Goal: Information Seeking & Learning: Check status

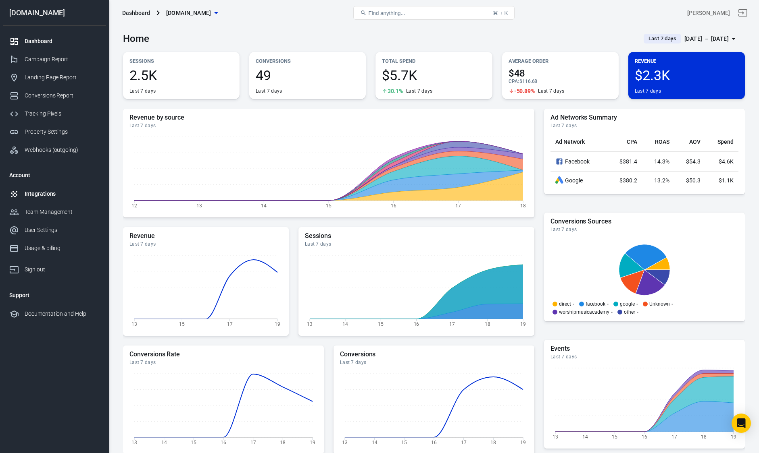
click at [33, 194] on div "Integrations" at bounding box center [62, 194] width 75 height 8
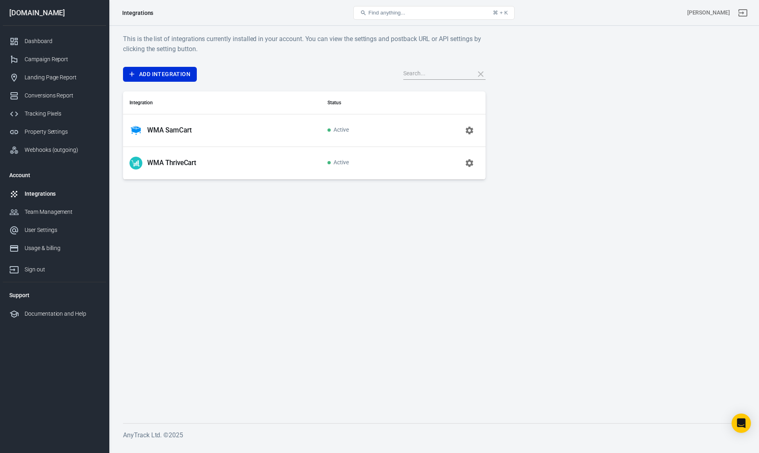
click at [302, 134] on div "WMA SamCart" at bounding box center [221, 130] width 185 height 13
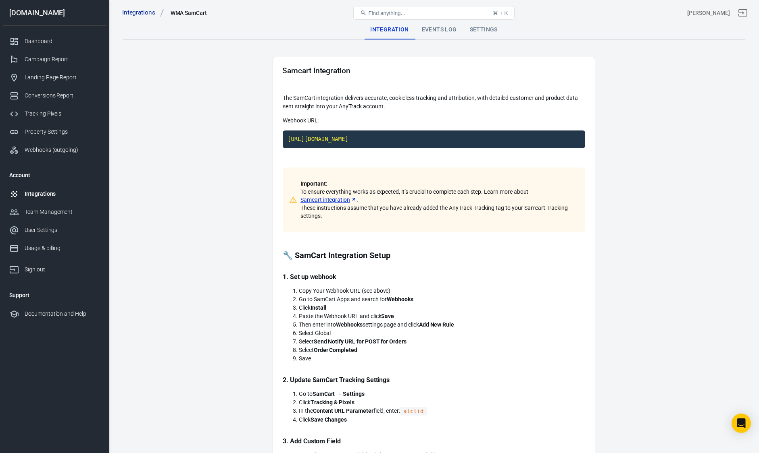
click at [439, 40] on main "Integration Events Log Settings Samcart Integration The SamCart integration del…" at bounding box center [433, 379] width 621 height 718
click at [440, 29] on div "Events Log" at bounding box center [439, 29] width 48 height 19
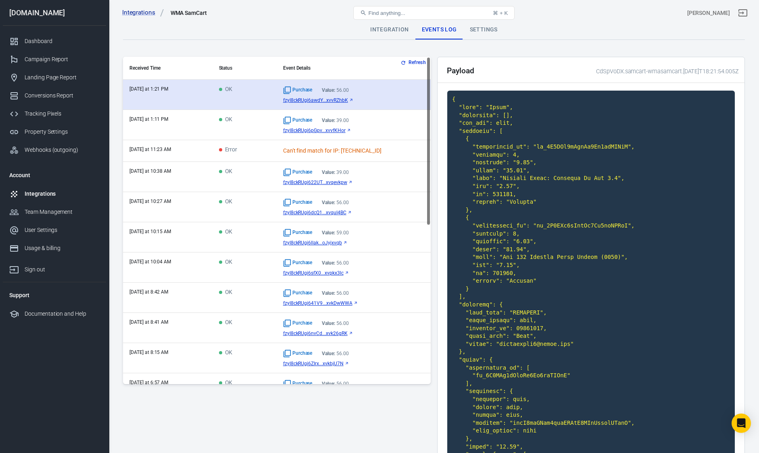
click at [334, 99] on span "fzyI8ckRUgi6awdY...xvvRZhbK" at bounding box center [315, 101] width 65 height 6
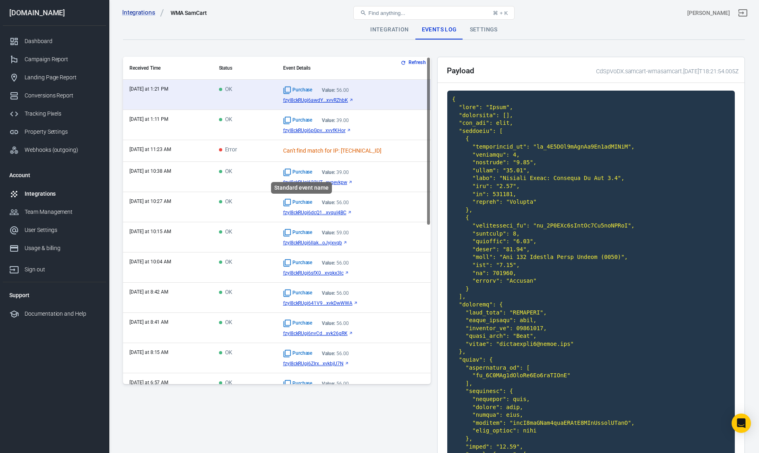
click at [305, 178] on div "Standard event name" at bounding box center [301, 186] width 62 height 18
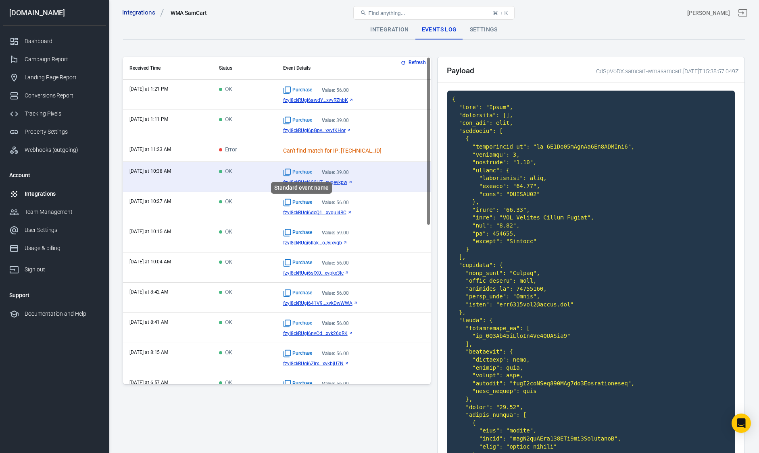
click at [306, 182] on div "Standard event name" at bounding box center [301, 188] width 61 height 12
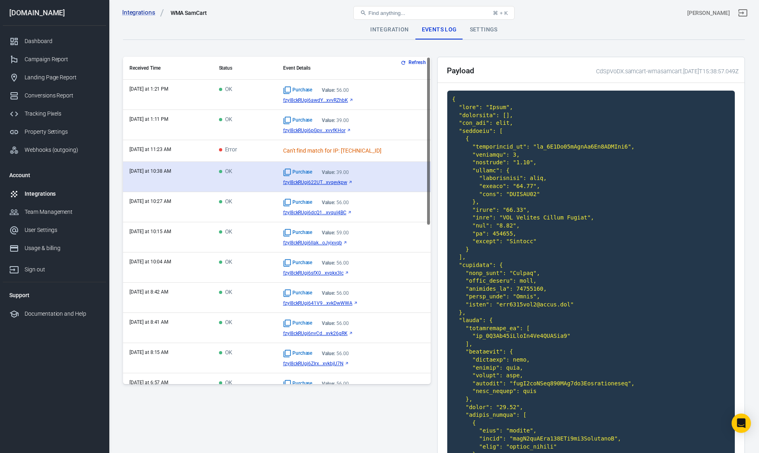
click at [351, 181] on icon "scrollable content" at bounding box center [350, 182] width 5 height 5
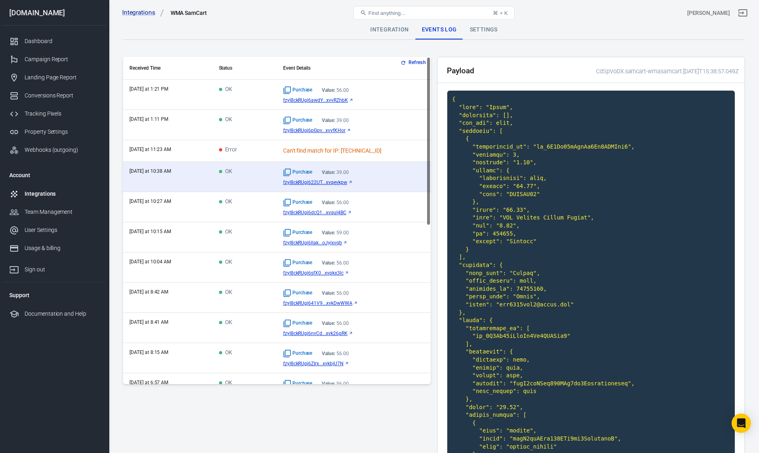
click at [318, 130] on span "fzyI8ckRUgi6pGpv...xvvfKHor" at bounding box center [314, 131] width 62 height 6
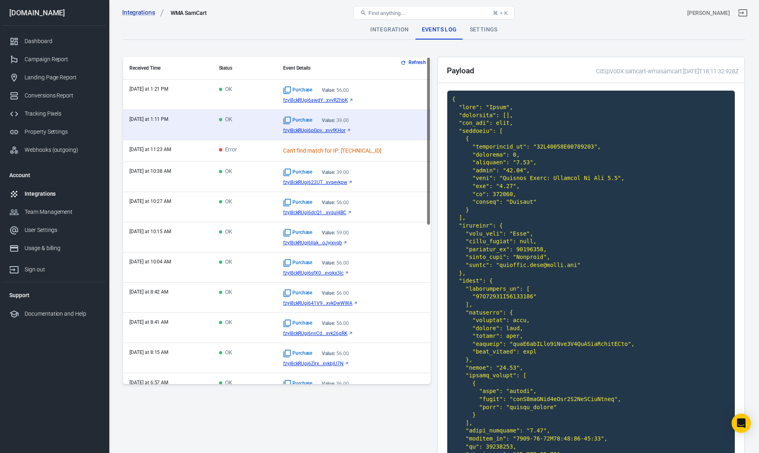
click at [330, 147] on div "Can't find match for IP: [TECHNICAL_ID]" at bounding box center [353, 151] width 141 height 8
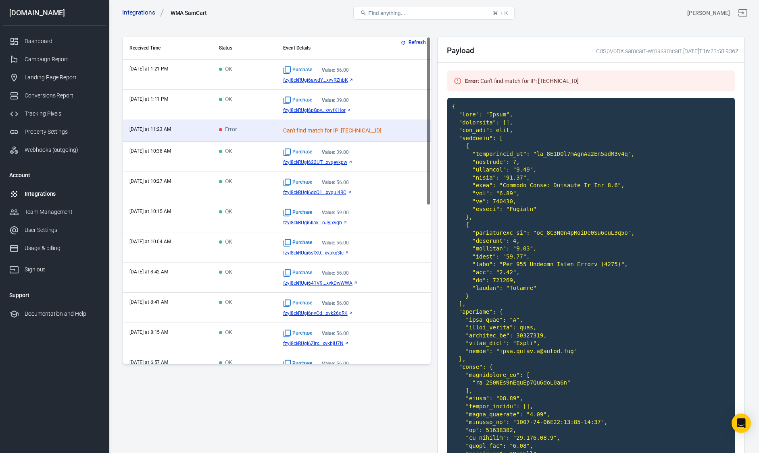
scroll to position [13, 0]
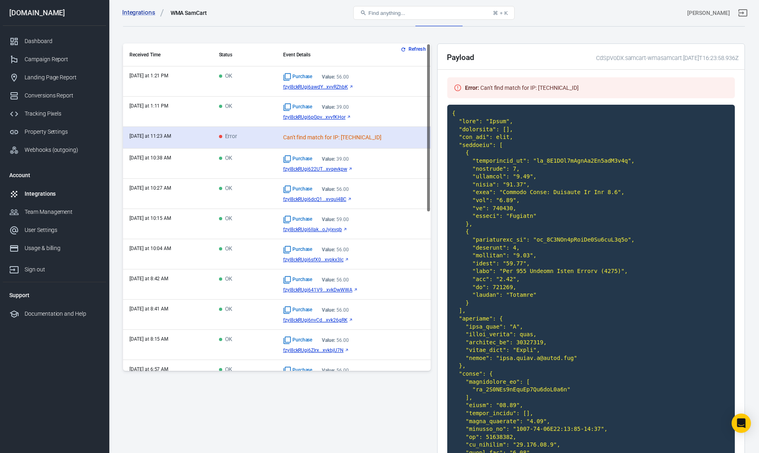
click at [154, 135] on time "[DATE] at 11:23 AM" at bounding box center [150, 136] width 42 height 6
click at [361, 135] on div "Can't find match for IP: [TECHNICAL_ID]" at bounding box center [353, 137] width 141 height 8
click at [243, 135] on td "Error" at bounding box center [244, 138] width 64 height 22
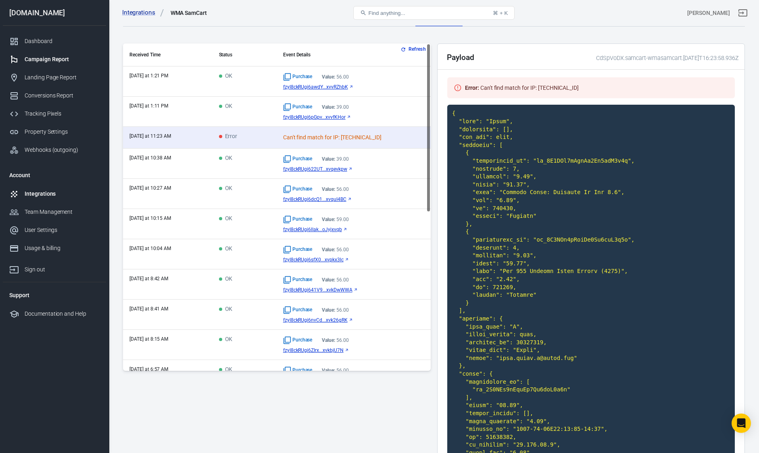
scroll to position [0, 0]
click at [38, 62] on div "Campaign Report" at bounding box center [62, 59] width 75 height 8
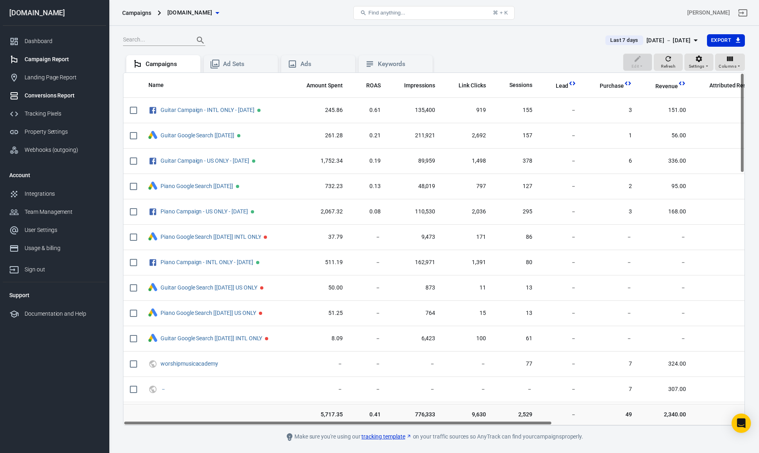
click at [41, 91] on div "Conversions Report" at bounding box center [62, 95] width 75 height 8
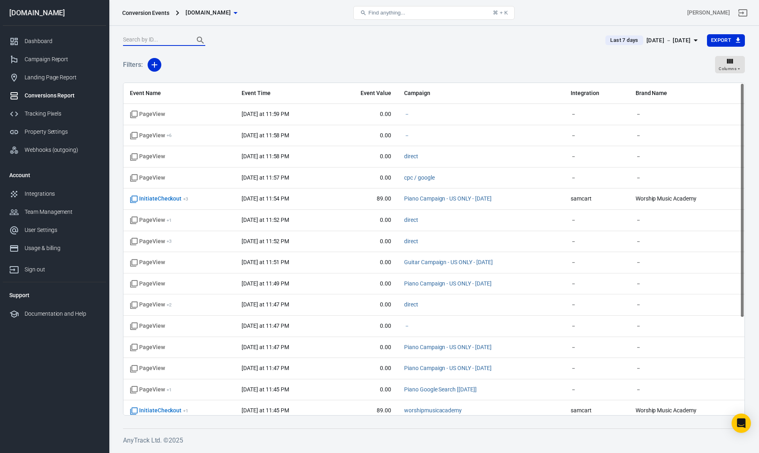
click at [165, 40] on input "text" at bounding box center [155, 40] width 64 height 10
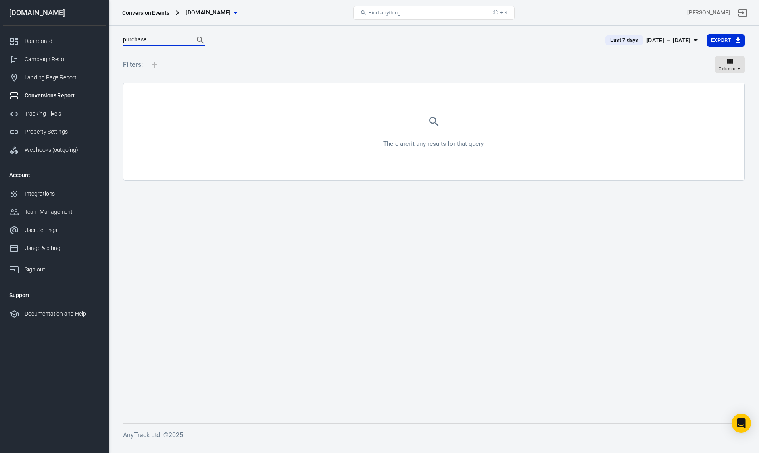
type input "purchase"
click at [198, 40] on button "Search" at bounding box center [200, 40] width 19 height 19
click at [150, 62] on div at bounding box center [154, 65] width 17 height 26
click at [152, 44] on input "purchase" at bounding box center [155, 40] width 64 height 10
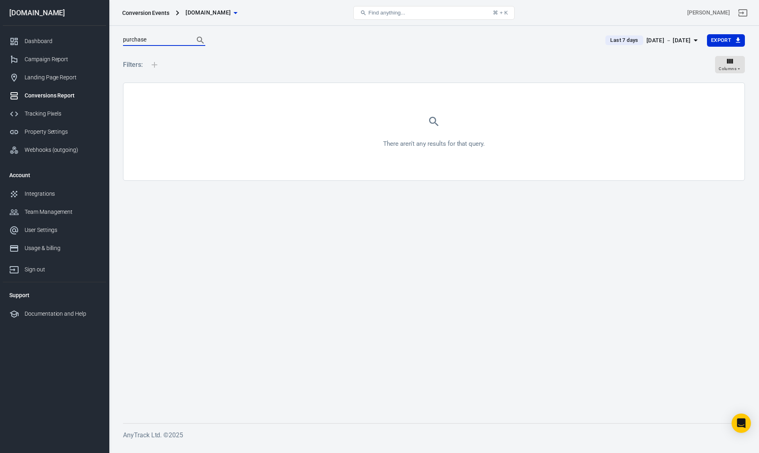
click at [152, 44] on input "purchase" at bounding box center [155, 40] width 64 height 10
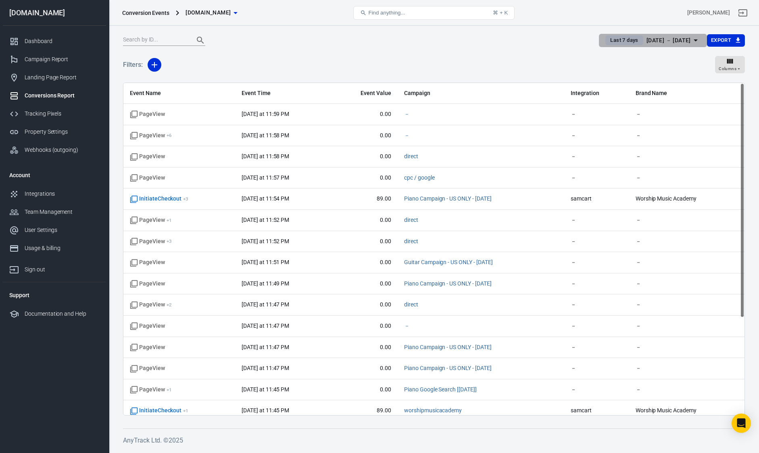
click at [691, 38] on icon "button" at bounding box center [695, 40] width 10 height 10
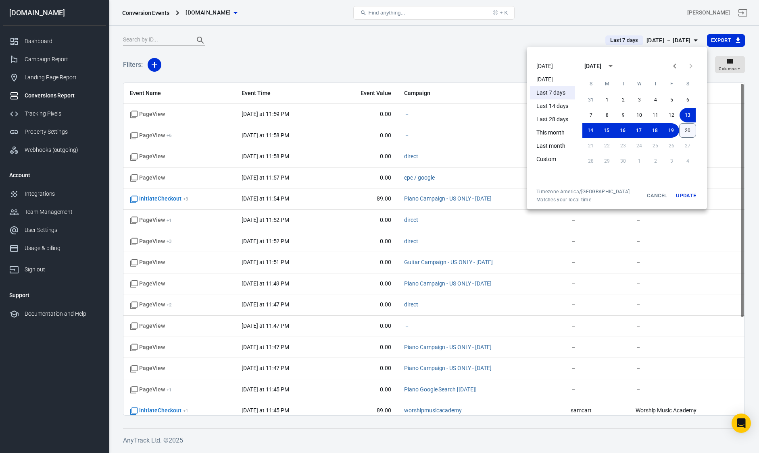
click at [688, 126] on button "20" at bounding box center [687, 130] width 17 height 15
click at [688, 126] on button "20" at bounding box center [687, 130] width 16 height 15
click at [684, 195] on button "Update" at bounding box center [686, 196] width 26 height 15
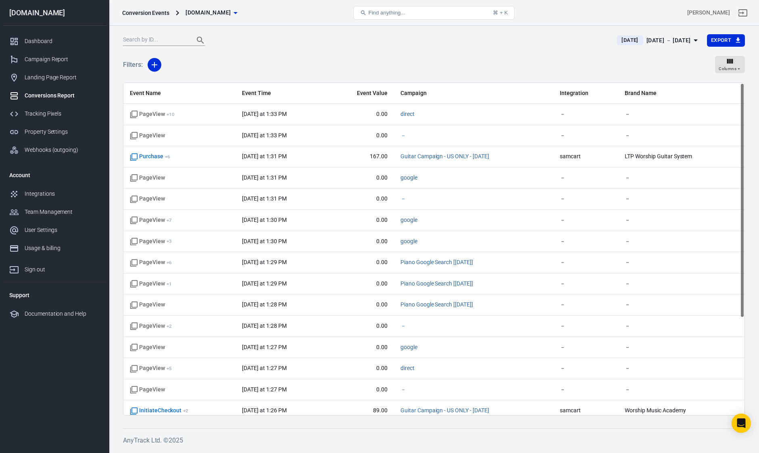
click at [158, 34] on div "[DATE] [DATE] － [DATE] Export" at bounding box center [433, 44] width 621 height 20
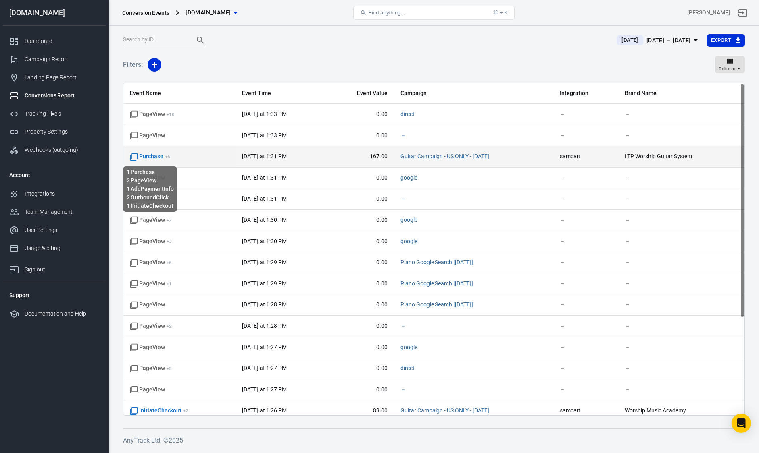
click at [135, 157] on icon "scrollable content" at bounding box center [134, 157] width 8 height 8
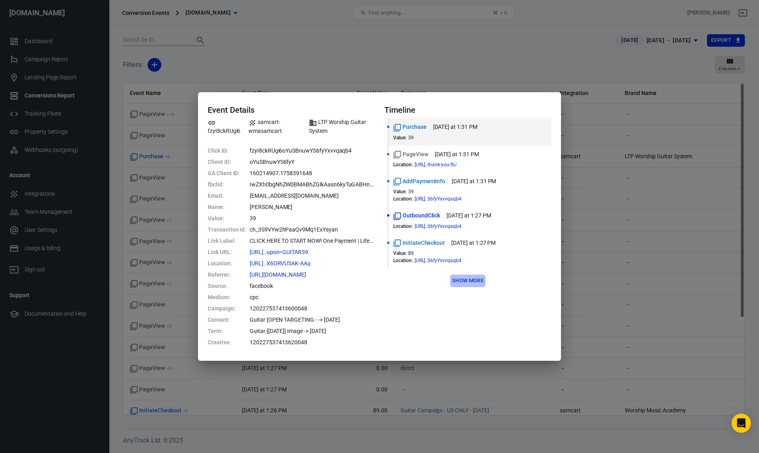
click at [470, 276] on button "Show more" at bounding box center [467, 281] width 35 height 12
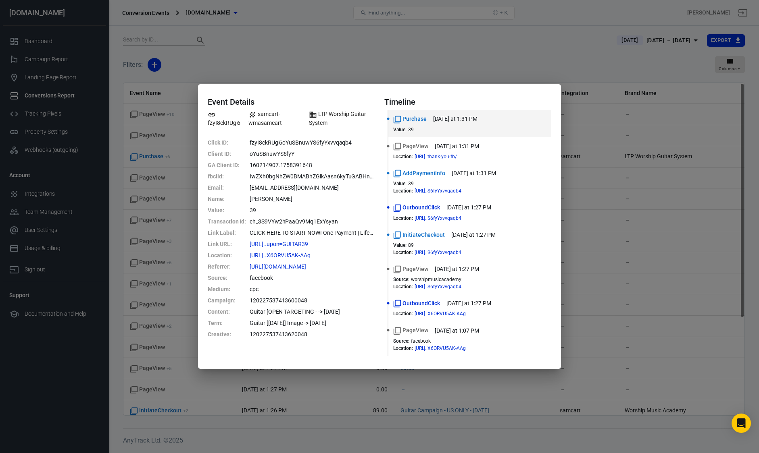
click at [387, 49] on div "Event Details fzyI8ckRUgi6 samcart-wmasamcart LTP Worship Guitar System Click I…" at bounding box center [379, 226] width 759 height 453
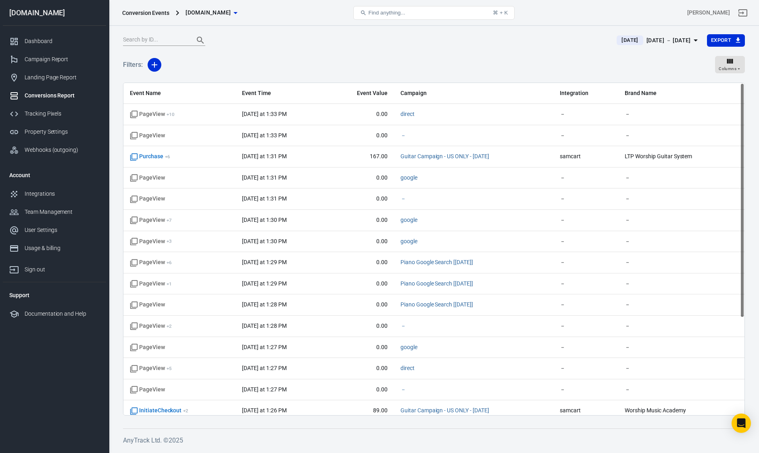
click at [156, 37] on input "text" at bounding box center [155, 40] width 64 height 10
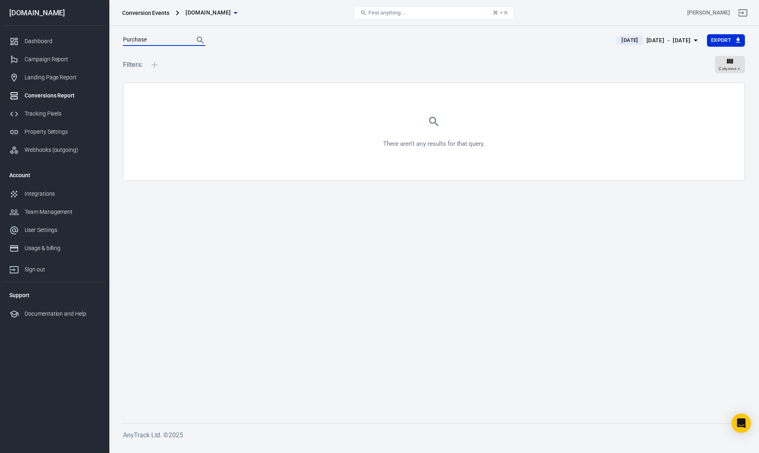
type input "Purchase"
click at [198, 40] on button "Search" at bounding box center [200, 40] width 19 height 19
click at [160, 17] on div "Conversion Events" at bounding box center [145, 13] width 47 height 8
click at [67, 111] on div "Tracking Pixels" at bounding box center [62, 114] width 75 height 8
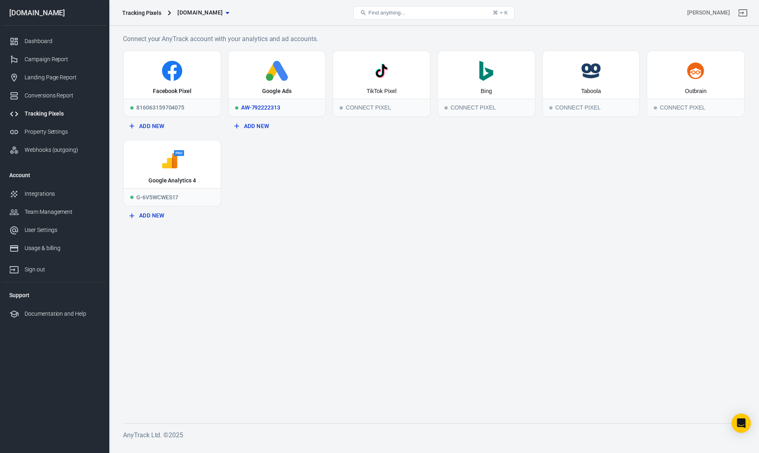
click at [285, 99] on div "AW-792222313" at bounding box center [277, 108] width 97 height 18
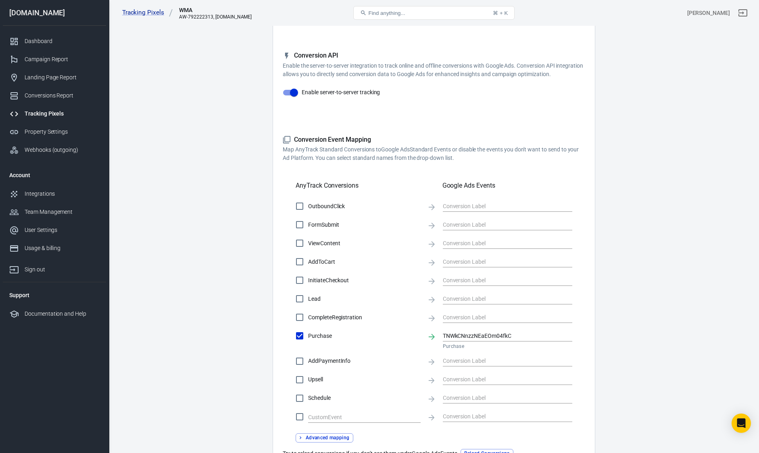
scroll to position [211, 0]
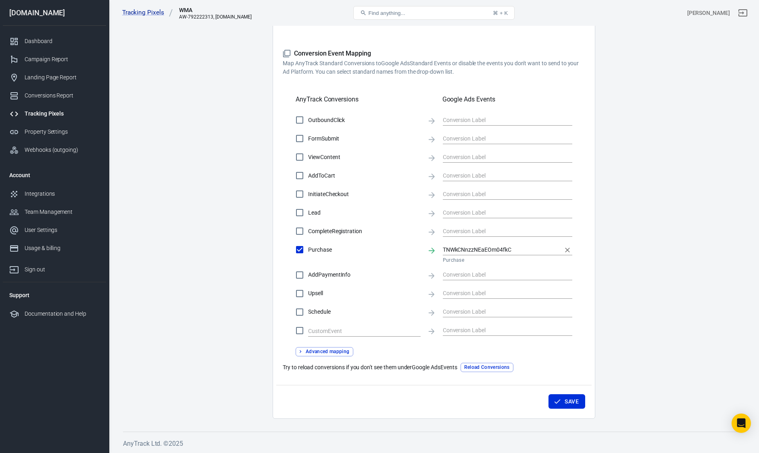
click at [472, 248] on input "TNWkCNnzzNEaEOm04fkC" at bounding box center [501, 250] width 117 height 10
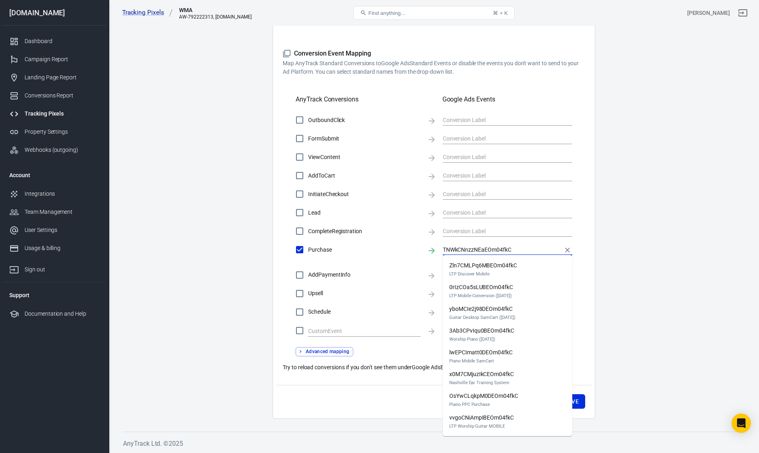
scroll to position [391, 0]
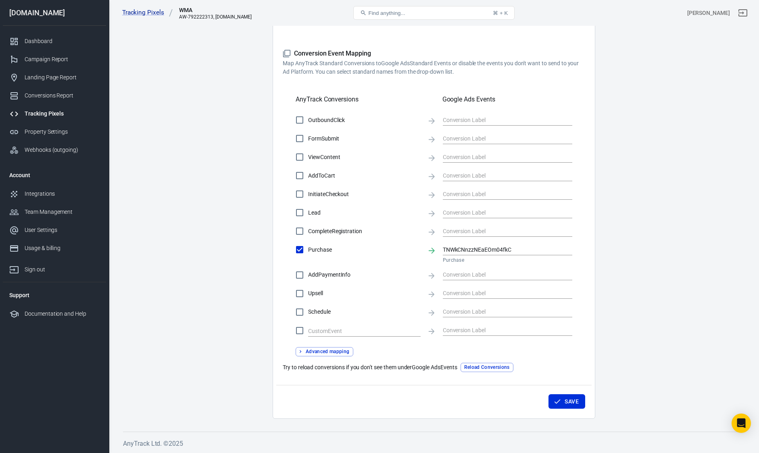
click at [414, 224] on label "CompleteRegistration" at bounding box center [355, 231] width 129 height 17
click at [308, 224] on input "CompleteRegistration" at bounding box center [299, 231] width 17 height 17
checkbox input "true"
click at [457, 174] on input "text" at bounding box center [501, 175] width 117 height 10
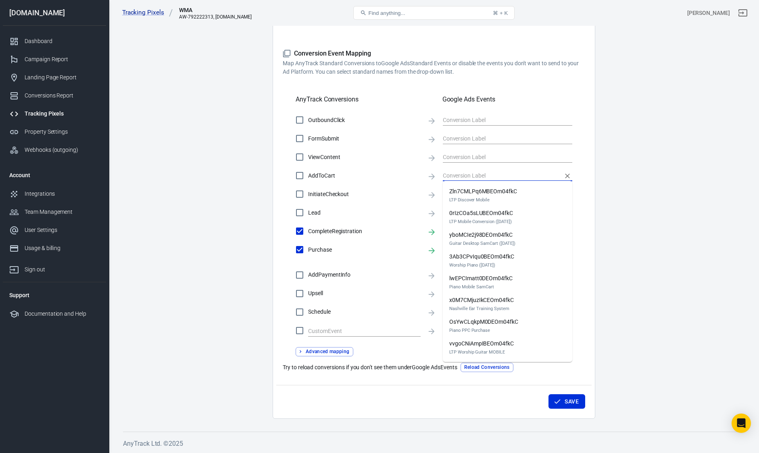
click at [409, 155] on span "ViewContent" at bounding box center [364, 157] width 112 height 8
click at [308, 155] on input "ViewContent" at bounding box center [299, 157] width 17 height 17
checkbox input "true"
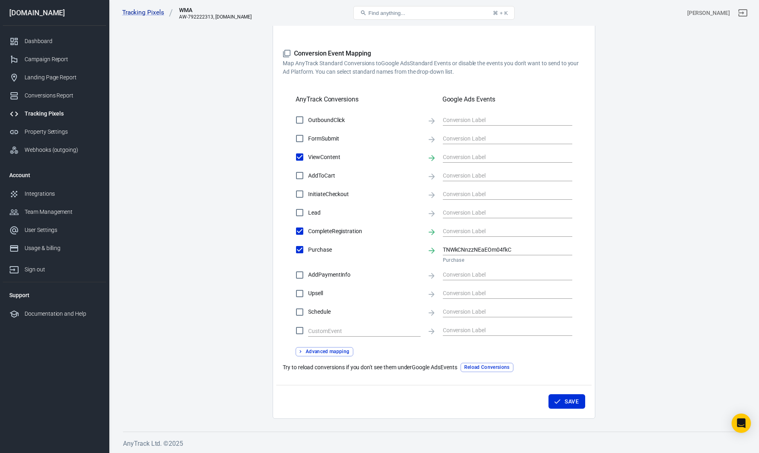
click at [491, 364] on button "Reload Conversions" at bounding box center [486, 367] width 53 height 9
click at [50, 131] on div "Property Settings" at bounding box center [62, 132] width 75 height 8
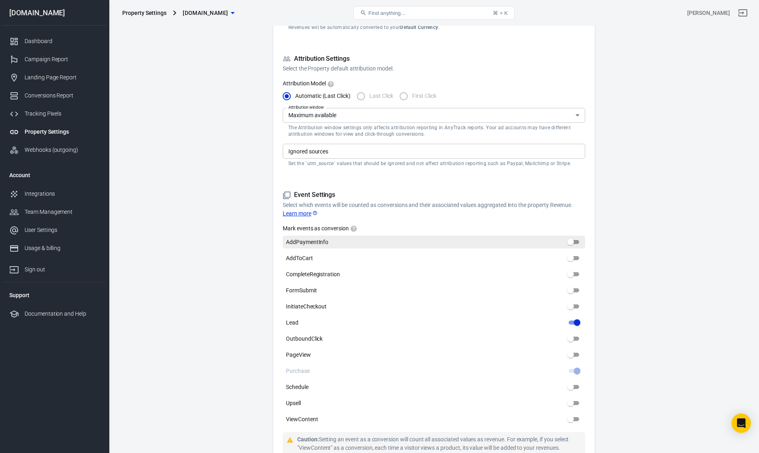
click at [568, 244] on input "AddPaymentInfo" at bounding box center [570, 242] width 29 height 10
checkbox input "false"
click at [573, 323] on input "Lead" at bounding box center [576, 323] width 29 height 10
checkbox input "true"
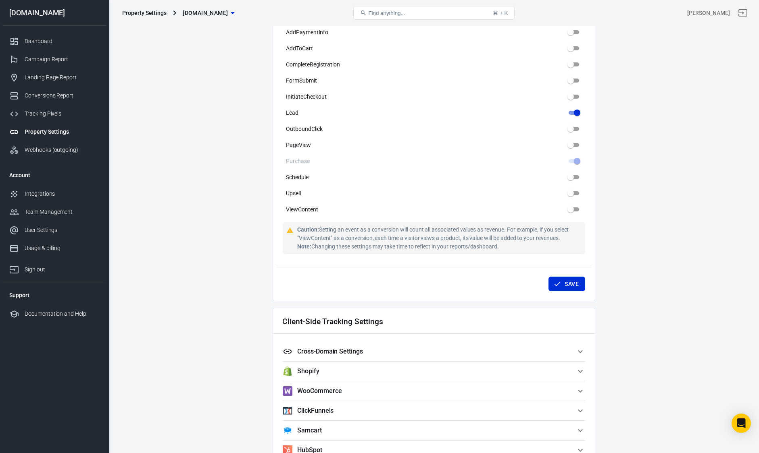
scroll to position [382, 0]
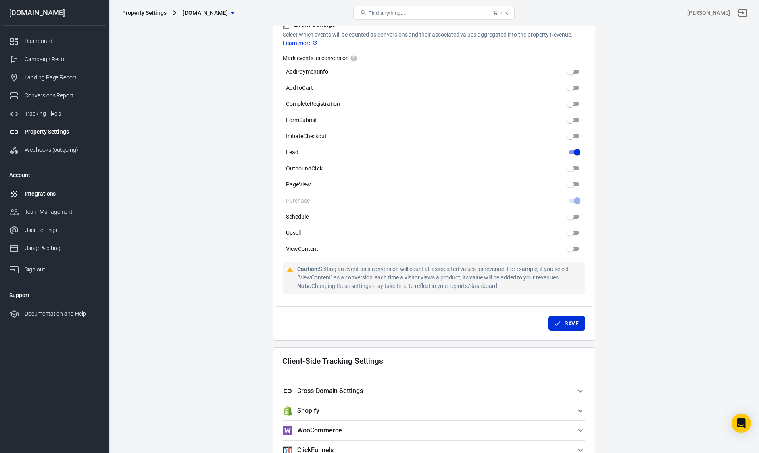
click at [34, 190] on div "Integrations" at bounding box center [62, 194] width 75 height 8
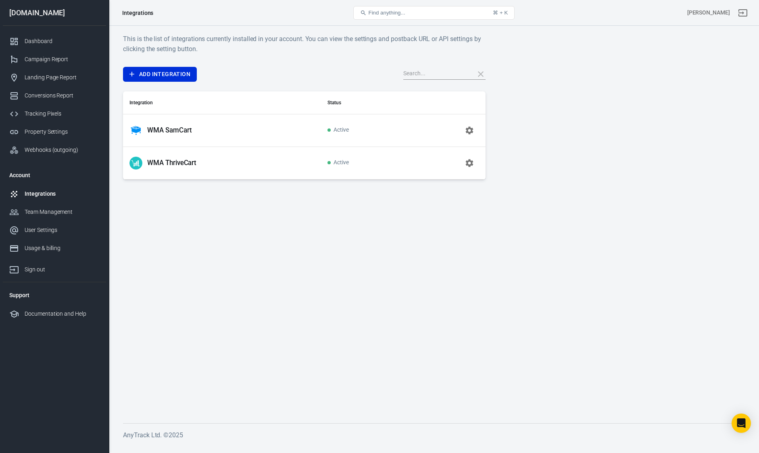
click at [473, 128] on icon "button" at bounding box center [469, 131] width 10 height 10
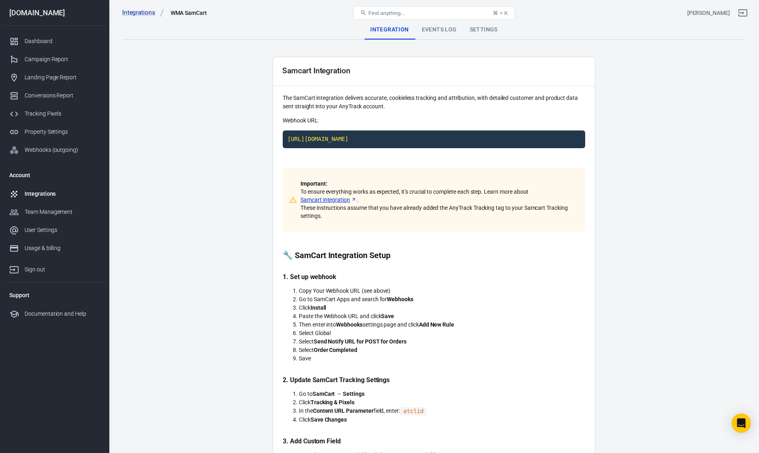
click at [441, 26] on div "Events Log" at bounding box center [439, 29] width 48 height 19
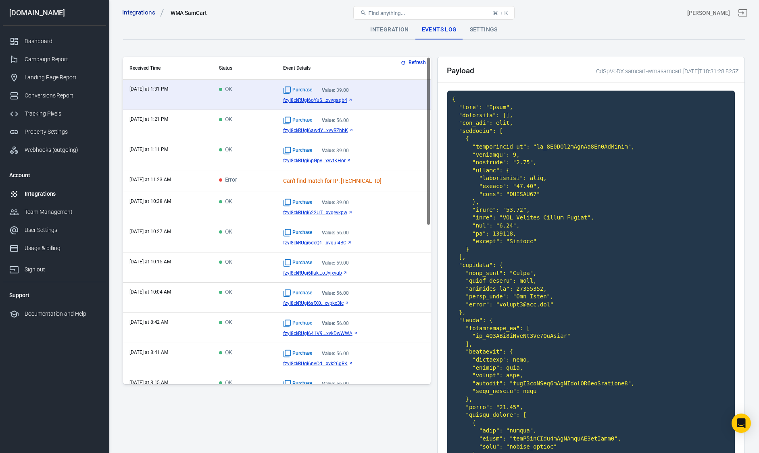
click at [481, 43] on main "Integration Events Log Settings Refresh Received Time Status Event Details [DAT…" at bounding box center [433, 293] width 621 height 547
click at [481, 20] on div "Find anything... ⌘ + K" at bounding box center [434, 12] width 208 height 19
click at [482, 35] on div "Settings" at bounding box center [483, 29] width 41 height 19
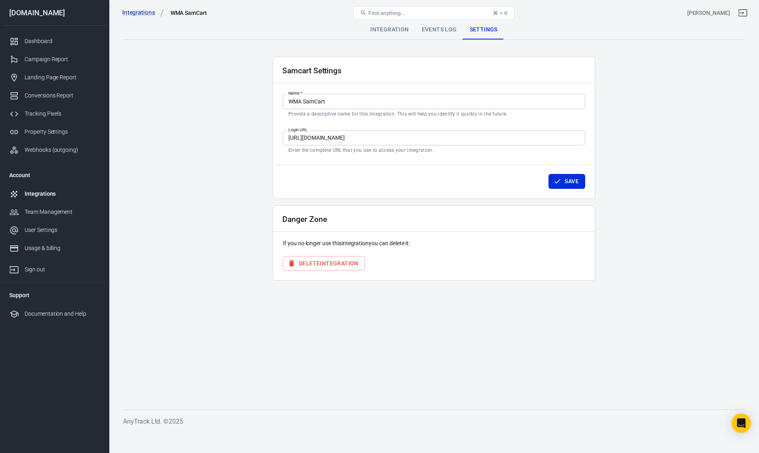
click at [444, 34] on div "Events Log" at bounding box center [439, 29] width 48 height 19
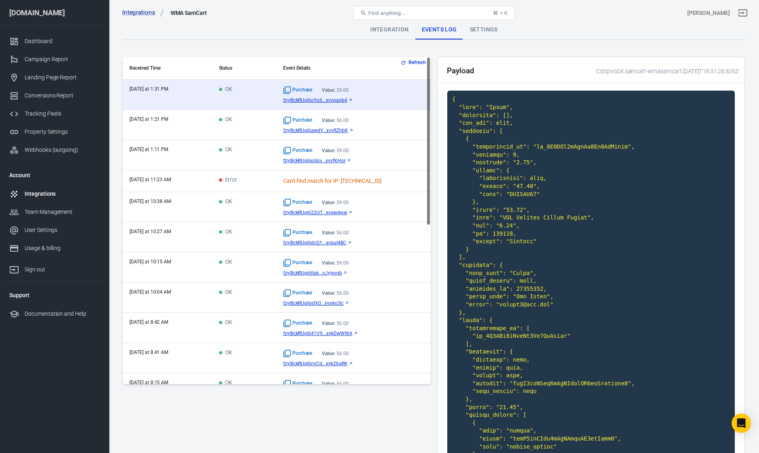
click at [417, 63] on button "Refresh" at bounding box center [414, 62] width 30 height 8
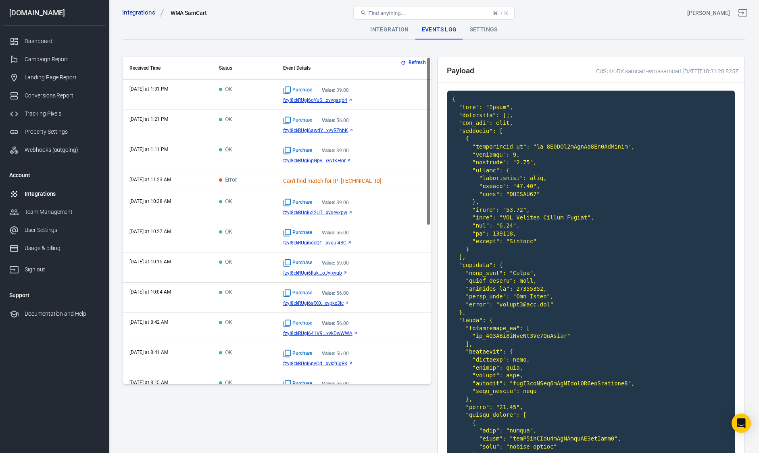
click at [393, 24] on div "Integrations WMA SamCart Find anything... ⌘ + K [PERSON_NAME]" at bounding box center [433, 13] width 649 height 26
click at [387, 31] on div "Integration" at bounding box center [389, 29] width 51 height 19
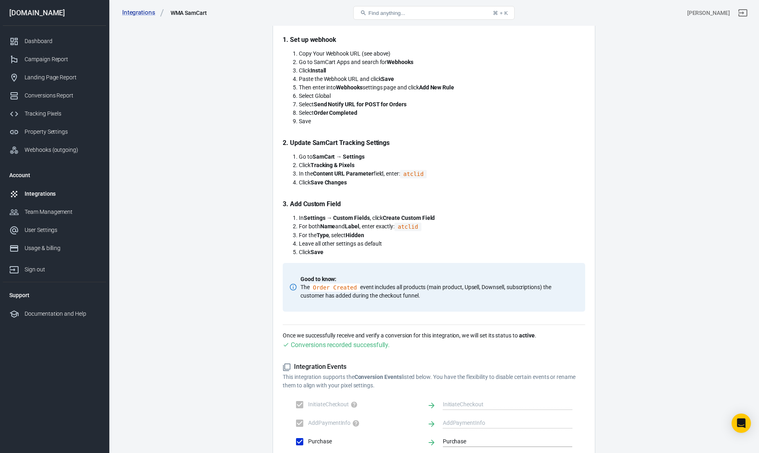
scroll to position [238, 0]
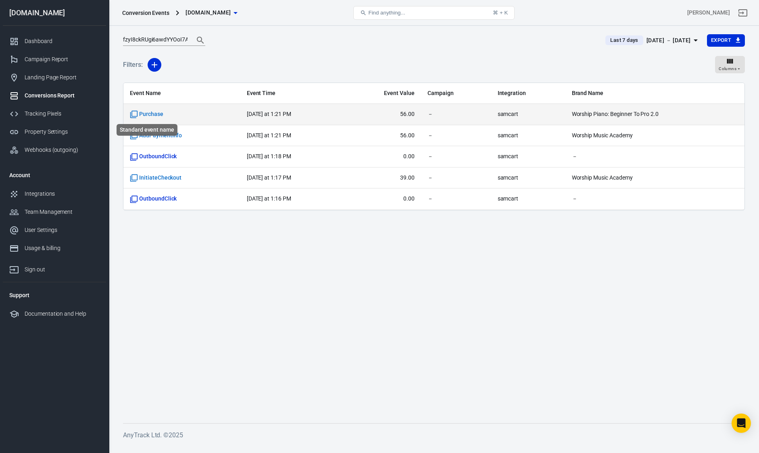
click at [150, 115] on span "Purchase" at bounding box center [146, 114] width 33 height 8
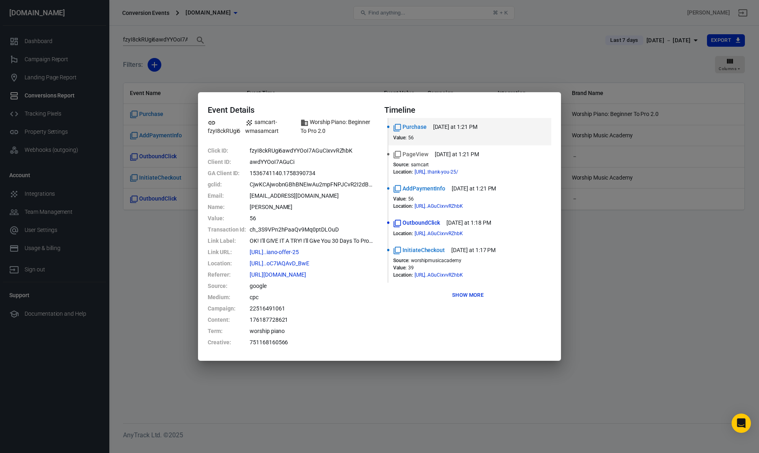
click at [173, 247] on div "Event Details fzyI8ckRUgi6 samcart-wmasamcart Worship Piano: Beginner To Pro 2.…" at bounding box center [379, 226] width 759 height 453
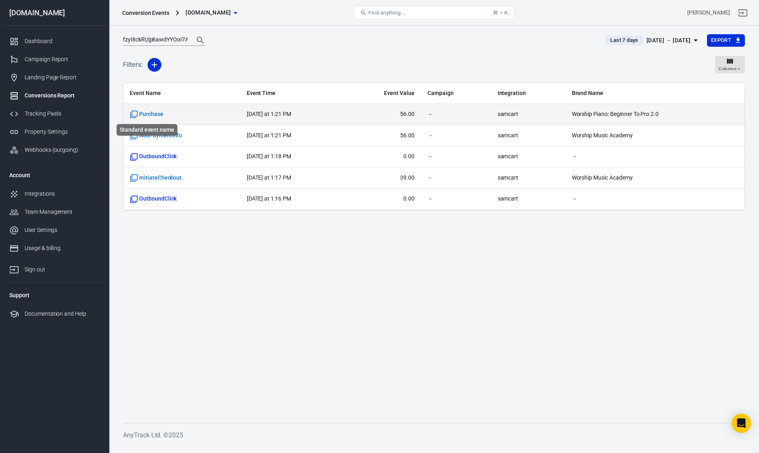
click at [144, 114] on span "Purchase" at bounding box center [146, 114] width 33 height 8
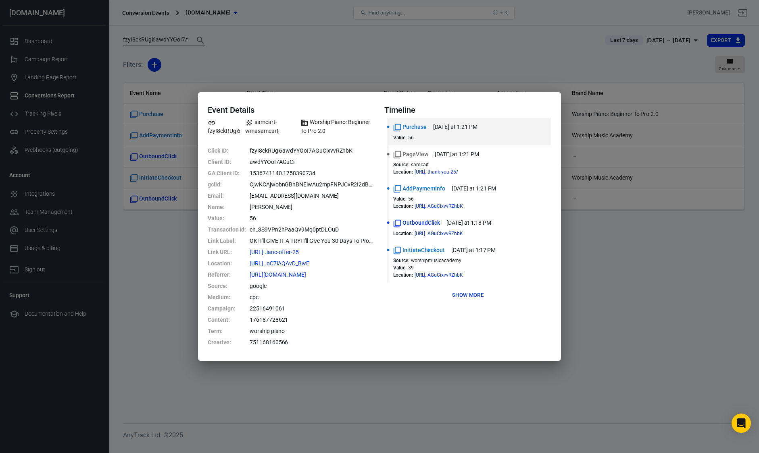
click at [192, 287] on div "Event Details fzyI8ckRUgi6 samcart-wmasamcart Worship Piano: Beginner To Pro 2.…" at bounding box center [379, 226] width 759 height 453
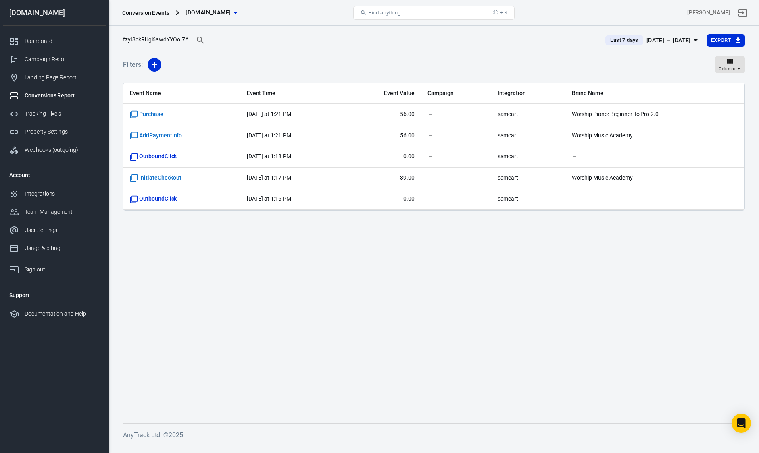
click at [164, 39] on input "fzyI8ckRUgi6awdYYOoI7AGuCixvvRZhbK" at bounding box center [155, 40] width 64 height 10
click at [163, 39] on input "fzyI8ckRUgi6awdYYOoI7AGuCixvvRZhbK" at bounding box center [155, 40] width 64 height 10
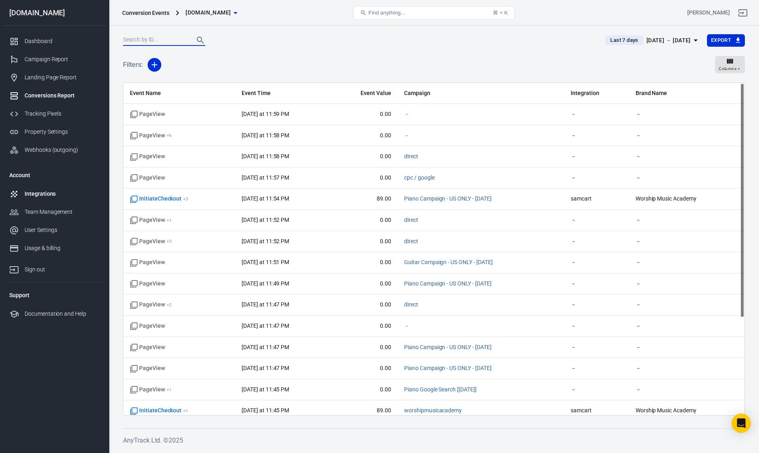
click at [47, 194] on div "Integrations" at bounding box center [62, 194] width 75 height 8
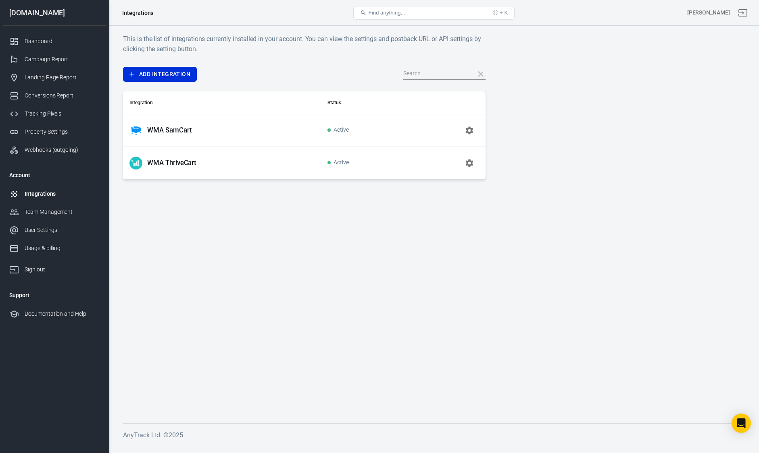
click at [470, 133] on icon "button" at bounding box center [470, 131] width 8 height 8
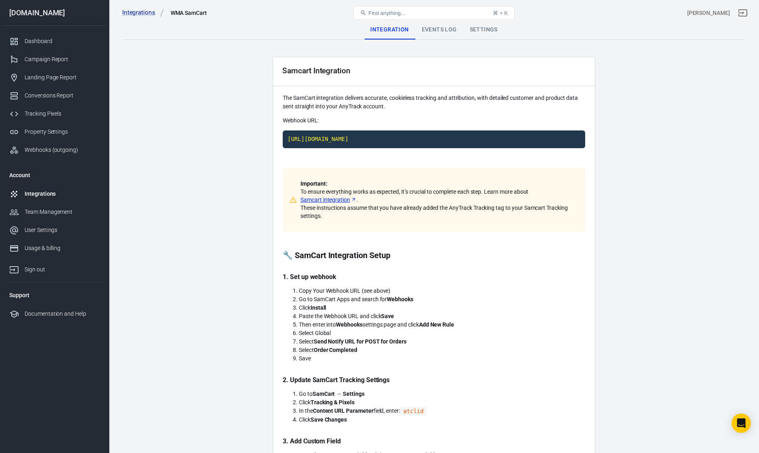
click at [446, 25] on div "Integrations WMA SamCart Find anything... ⌘ + K Jared Messer" at bounding box center [433, 13] width 649 height 26
click at [444, 27] on div "Events Log" at bounding box center [439, 29] width 48 height 19
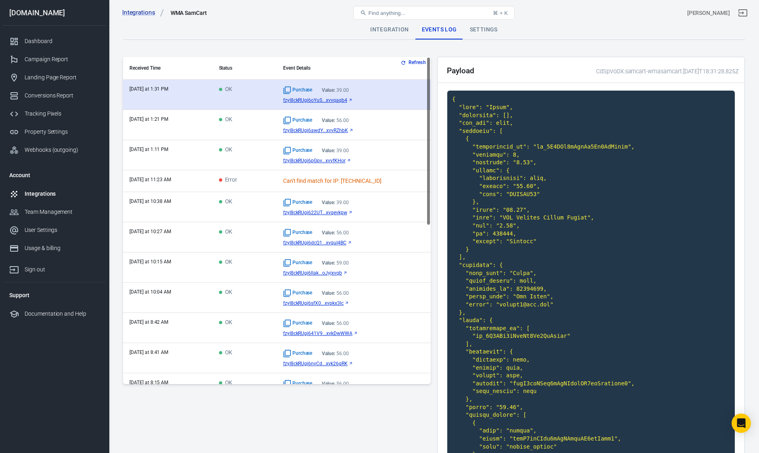
click at [416, 92] on div "Purchase Value: 39.00" at bounding box center [353, 90] width 141 height 8
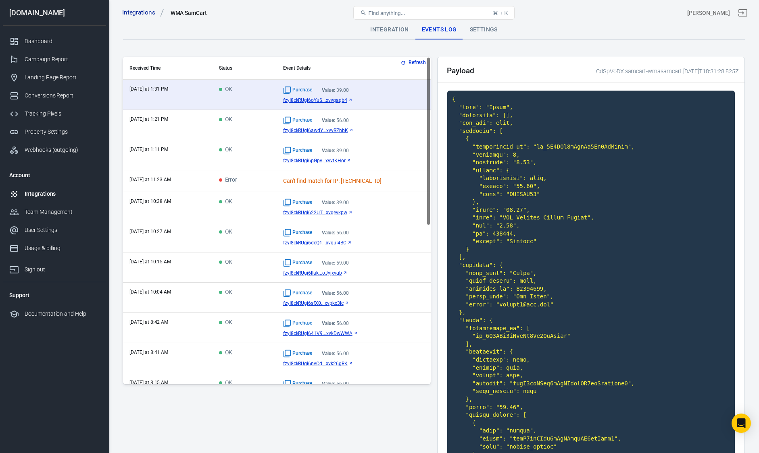
click at [395, 127] on div "Purchase Value: 56.00 fzyI8ckRUgi6awdY...xvvRZhbK" at bounding box center [353, 124] width 141 height 17
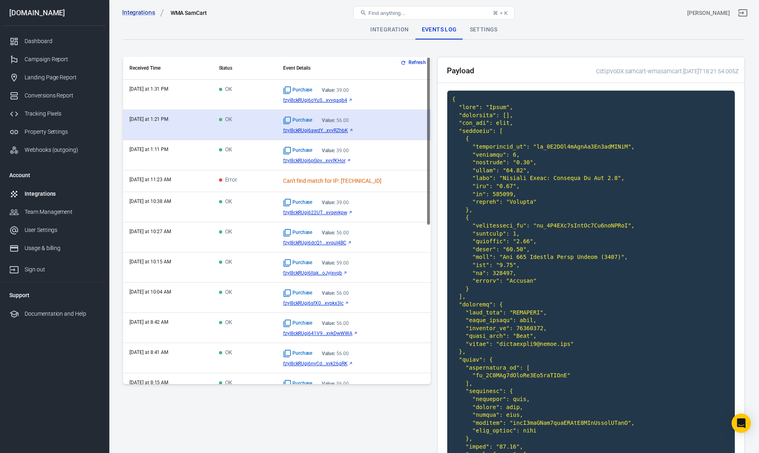
click at [343, 127] on div "Purchase Value: 56.00 fzyI8ckRUgi6awdY...xvvRZhbK" at bounding box center [353, 124] width 141 height 17
click at [330, 129] on span "fzyI8ckRUgi6awdY...xvvRZhbK" at bounding box center [315, 131] width 65 height 6
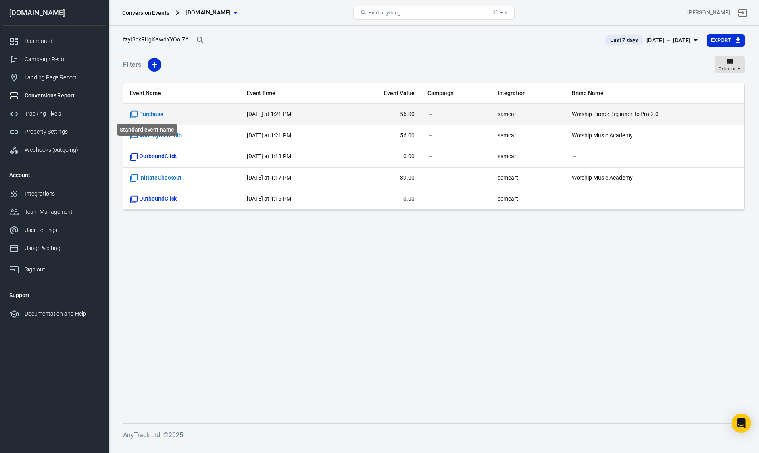
click at [152, 115] on span "Purchase" at bounding box center [146, 114] width 33 height 8
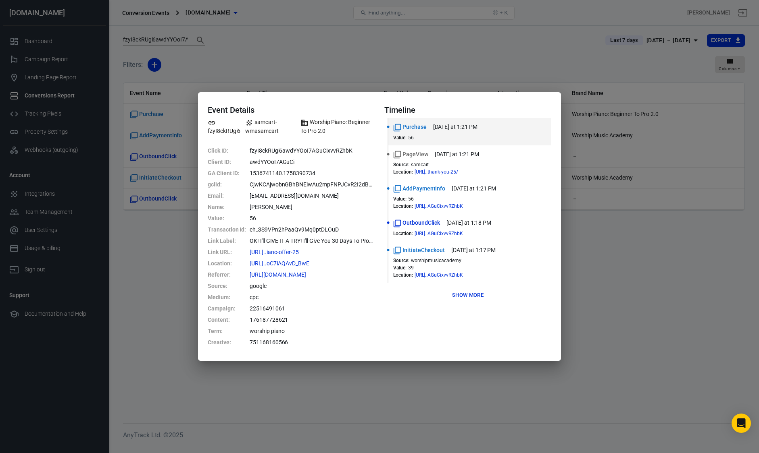
click at [249, 65] on div "Event Details fzyI8ckRUgi6 samcart-wmasamcart Worship Piano: Beginner To Pro 2.…" at bounding box center [379, 226] width 759 height 453
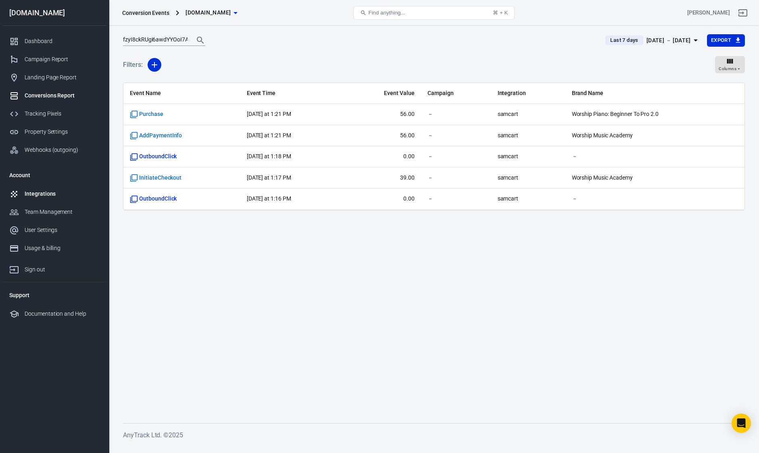
click at [44, 200] on link "Integrations" at bounding box center [54, 194] width 103 height 18
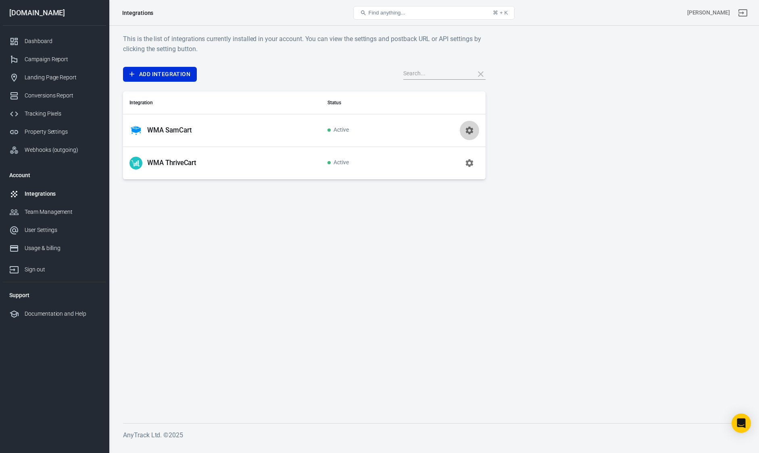
click at [467, 130] on icon "button" at bounding box center [470, 131] width 8 height 8
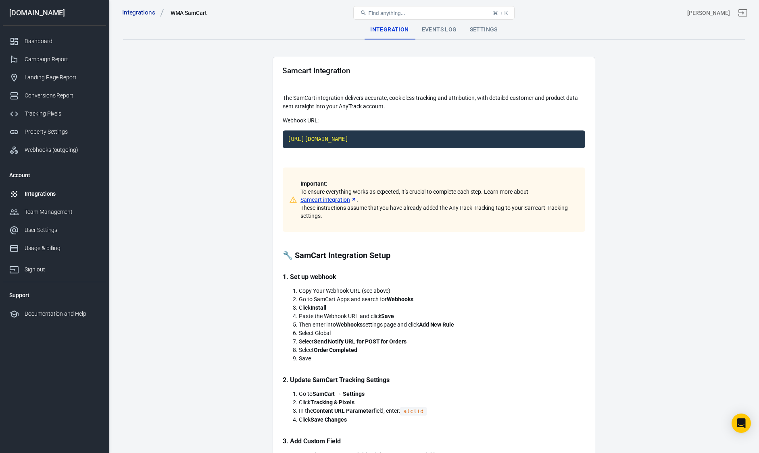
click at [442, 33] on div "Events Log" at bounding box center [439, 29] width 48 height 19
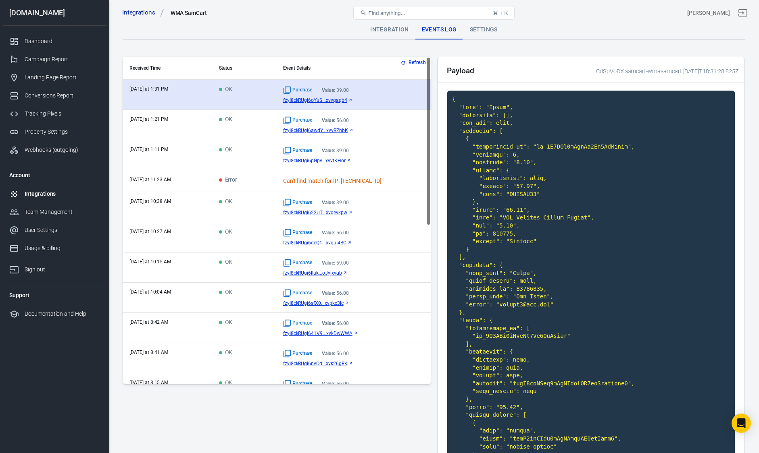
click at [339, 99] on span "fzyI8ckRUgi6oYuS...xvvqaqb4" at bounding box center [315, 101] width 64 height 6
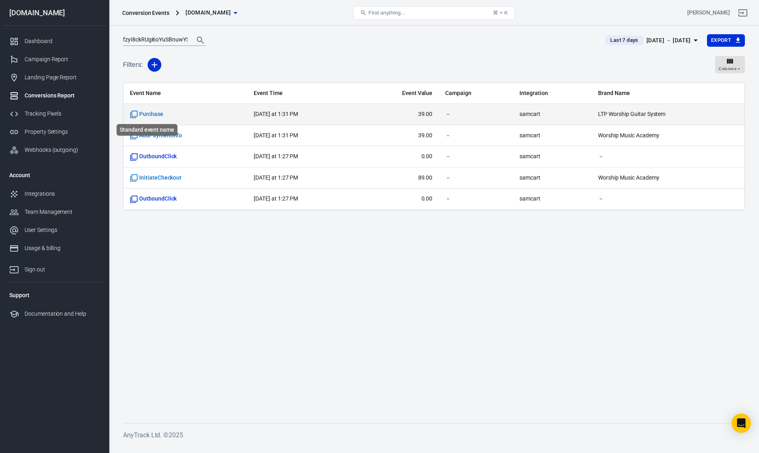
click at [152, 113] on span "Purchase" at bounding box center [146, 114] width 33 height 8
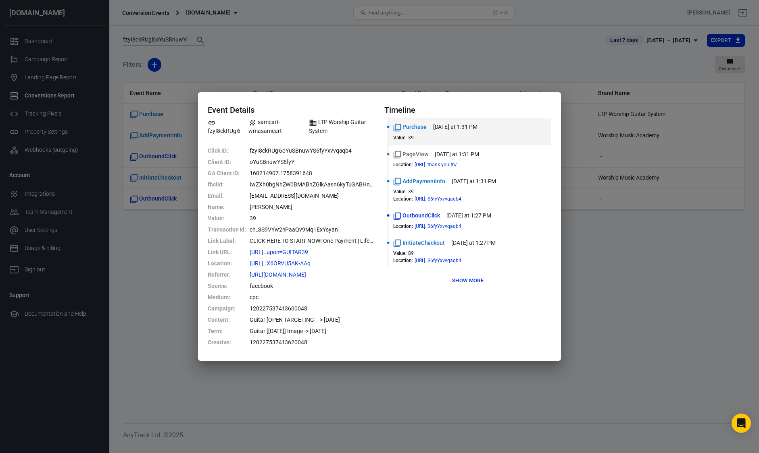
click at [133, 25] on div "Event Details fzyI8ckRUgi6 samcart-wmasamcart LTP Worship Guitar System Click I…" at bounding box center [379, 226] width 759 height 453
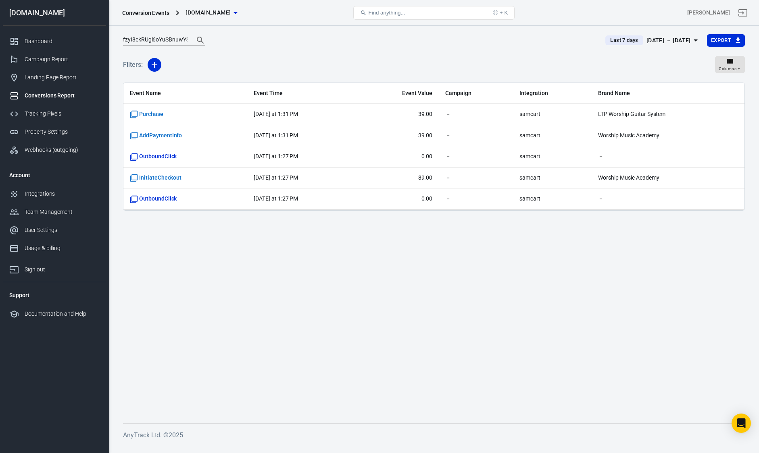
click at [137, 16] on div "Conversion Events" at bounding box center [145, 13] width 47 height 8
click at [46, 194] on div "Integrations" at bounding box center [62, 194] width 75 height 8
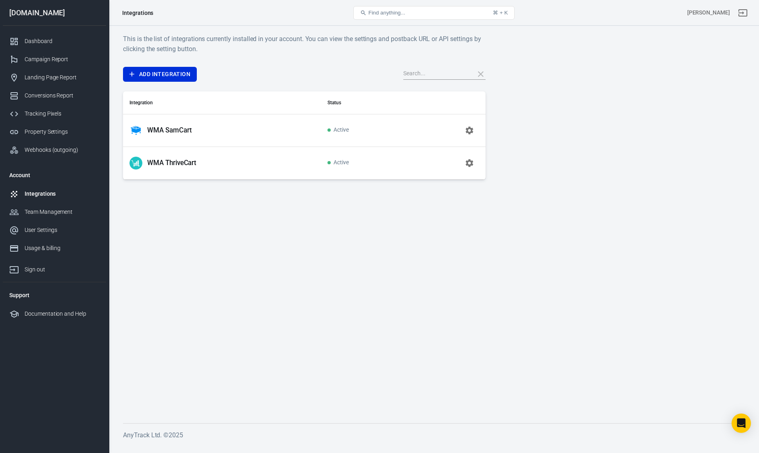
click at [181, 138] on td "WMA SamCart" at bounding box center [222, 130] width 198 height 33
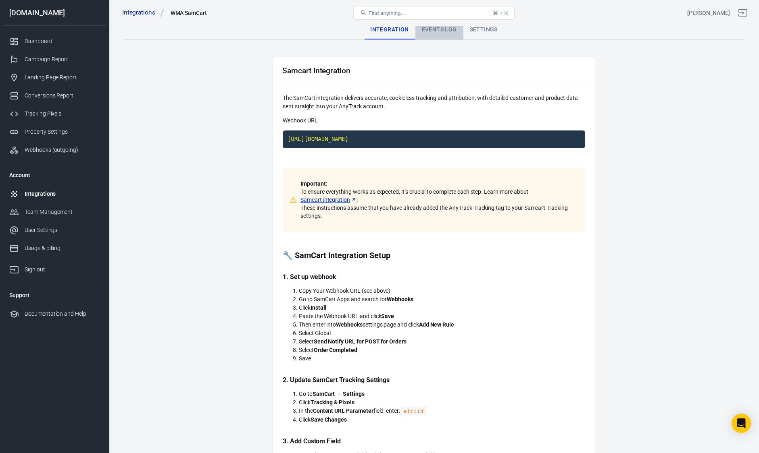
click at [441, 32] on div "Events Log" at bounding box center [439, 29] width 48 height 19
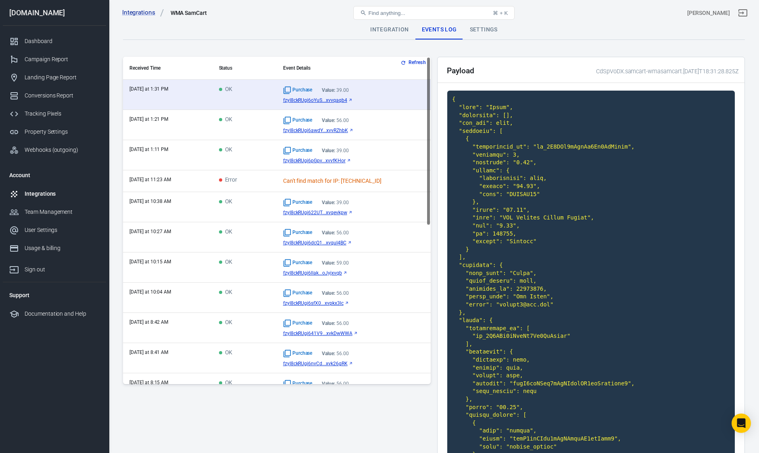
click at [326, 160] on span "fzyI8ckRUgi6pGpv...xvvfKHor" at bounding box center [314, 161] width 62 height 6
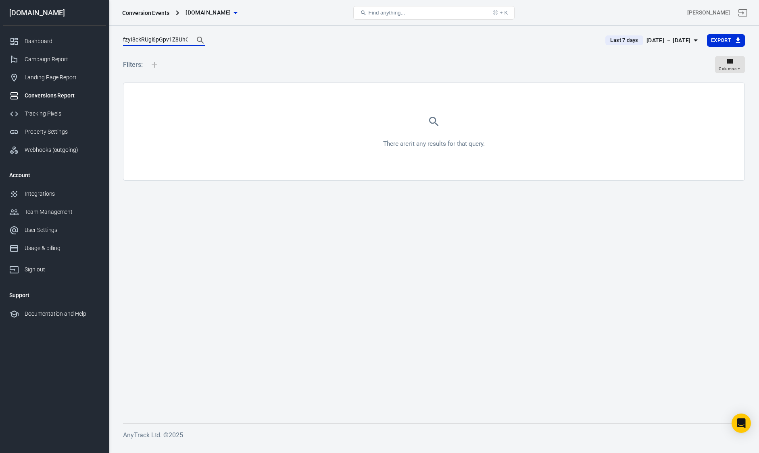
click at [175, 39] on input "fzyI8ckRUgi6pGpv1Z8UhQXqeBxvvfKHor" at bounding box center [155, 40] width 64 height 10
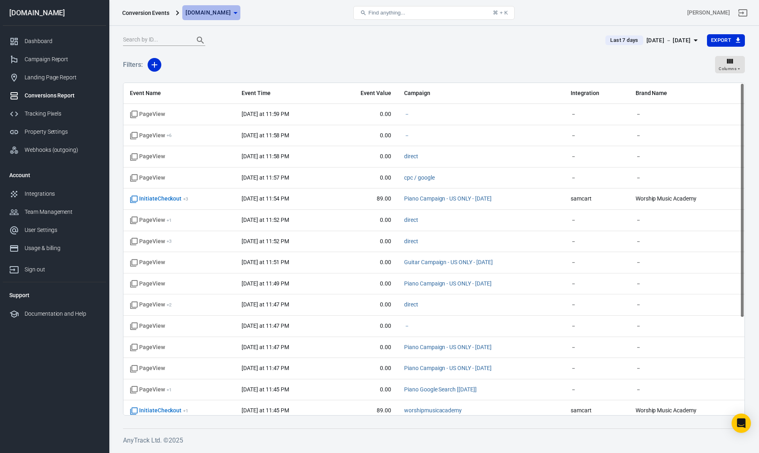
click at [230, 12] on span "[DOMAIN_NAME]" at bounding box center [207, 13] width 45 height 10
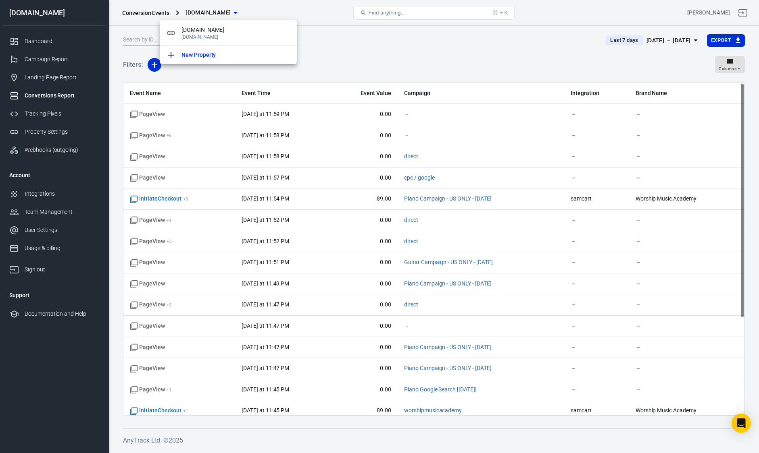
click at [39, 197] on div at bounding box center [379, 226] width 759 height 453
click at [21, 194] on div at bounding box center [16, 194] width 15 height 10
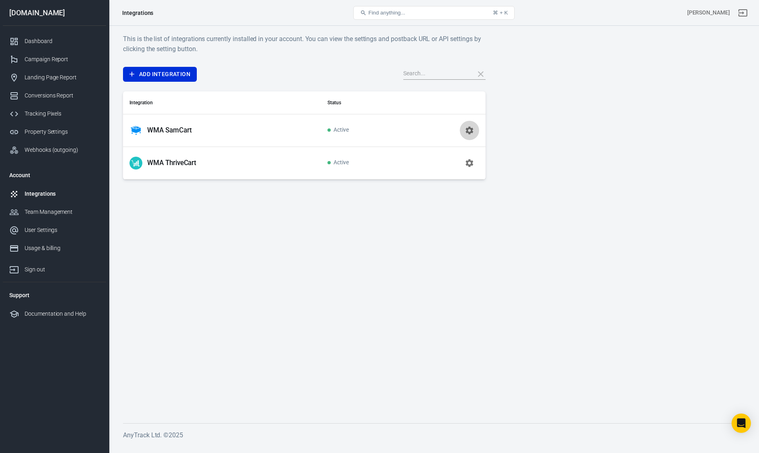
click at [468, 129] on icon "button" at bounding box center [470, 131] width 8 height 8
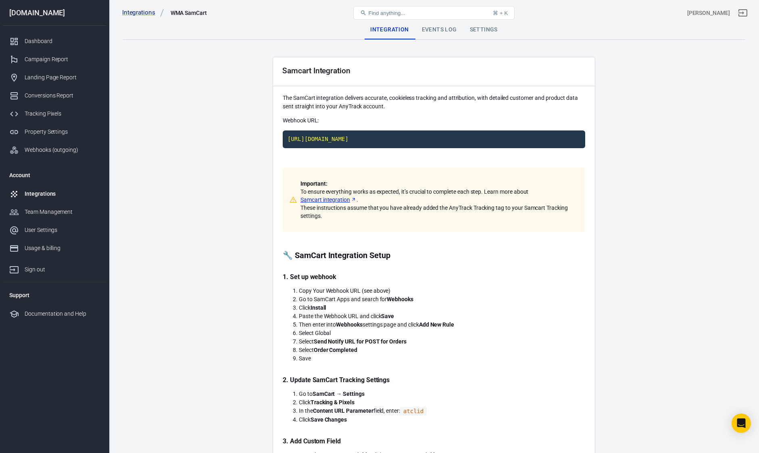
click at [440, 32] on div "Events Log" at bounding box center [439, 29] width 48 height 19
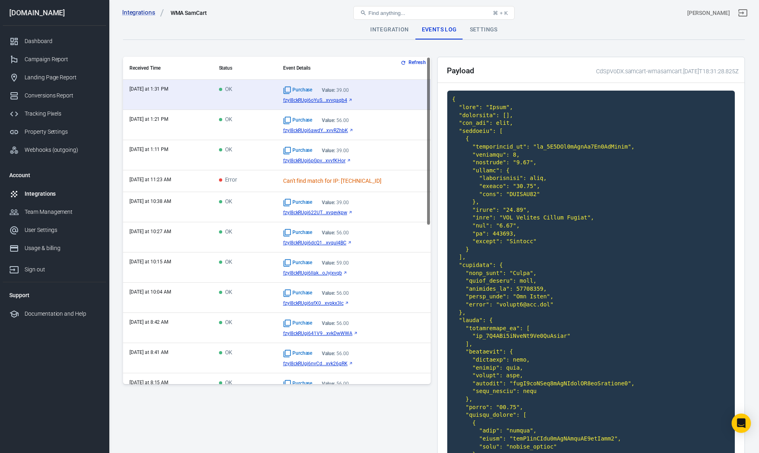
click at [335, 150] on strong "Value:" at bounding box center [328, 151] width 13 height 6
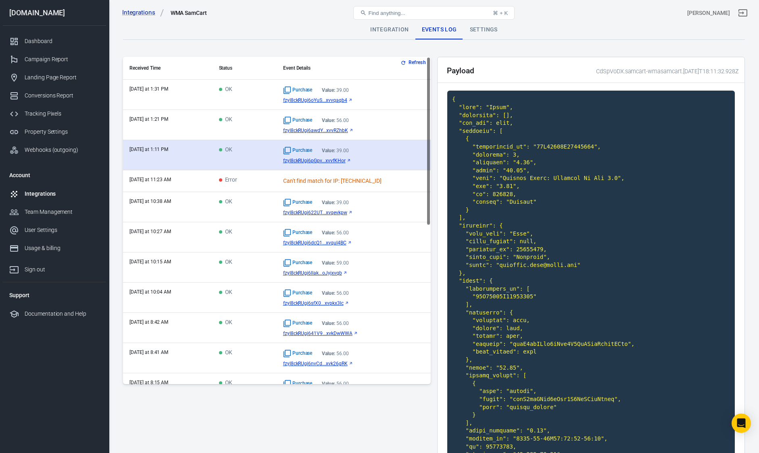
click at [335, 159] on span "fzyI8ckRUgi6pGpv...xvvfKHor" at bounding box center [314, 161] width 62 height 6
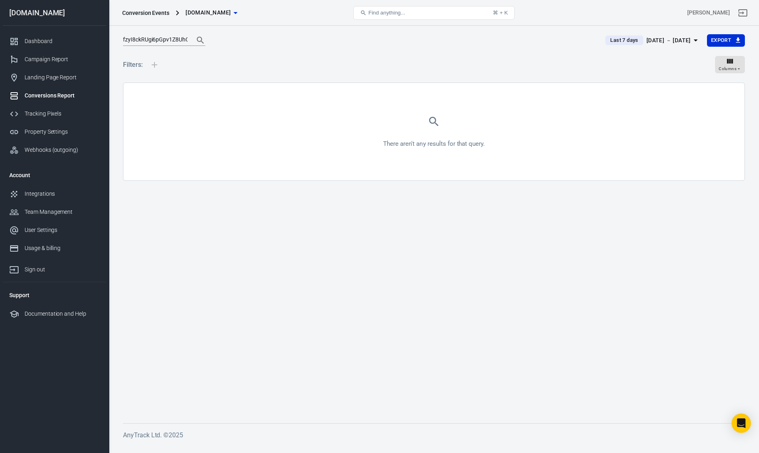
click at [139, 62] on h5 "Filters:" at bounding box center [133, 65] width 20 height 26
click at [153, 13] on div "Conversion Events" at bounding box center [145, 13] width 47 height 8
click at [55, 191] on div "Integrations" at bounding box center [62, 194] width 75 height 8
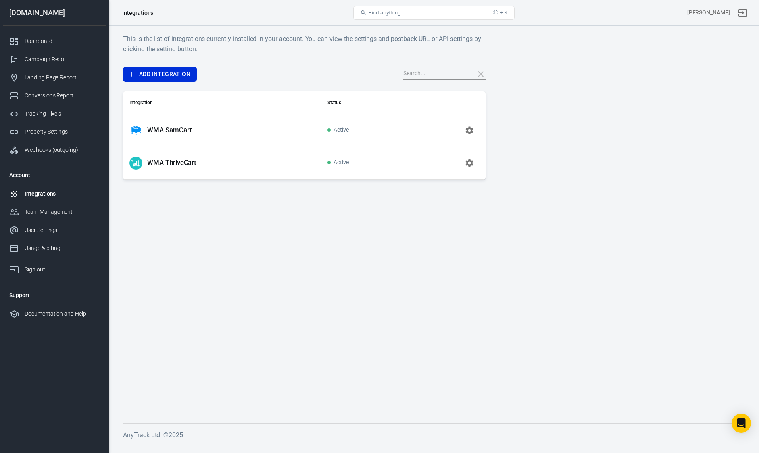
click at [470, 128] on icon "button" at bounding box center [470, 131] width 8 height 8
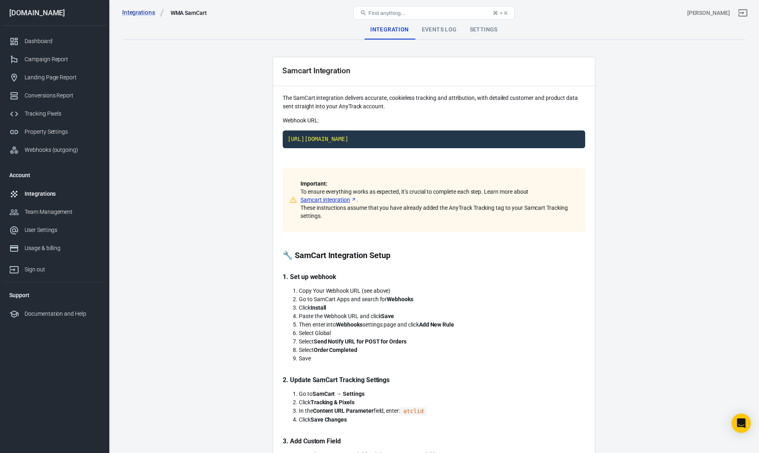
click at [449, 29] on div "Events Log" at bounding box center [439, 29] width 48 height 19
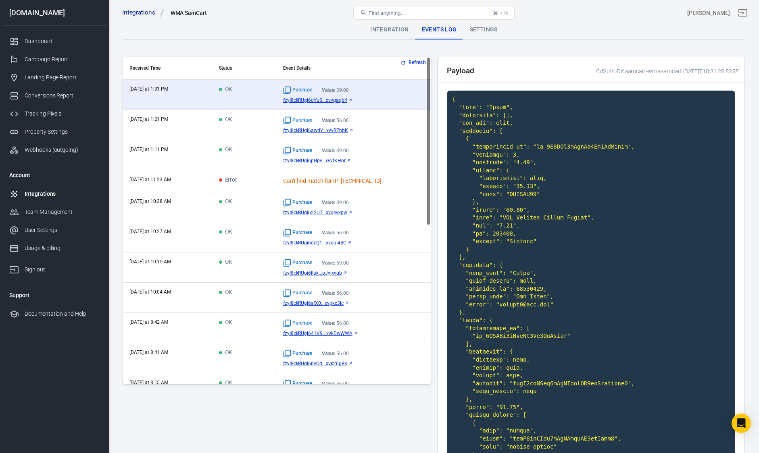
click at [397, 135] on td "Purchase Value: 56.00 fzyI8ckRUgi6awdY...xvvRZhbK" at bounding box center [353, 125] width 154 height 30
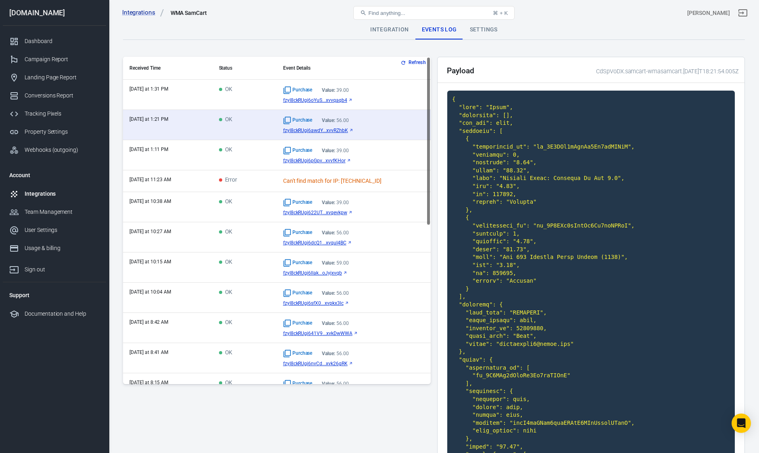
click at [160, 151] on time "[DATE] at 1:11 PM" at bounding box center [148, 150] width 39 height 6
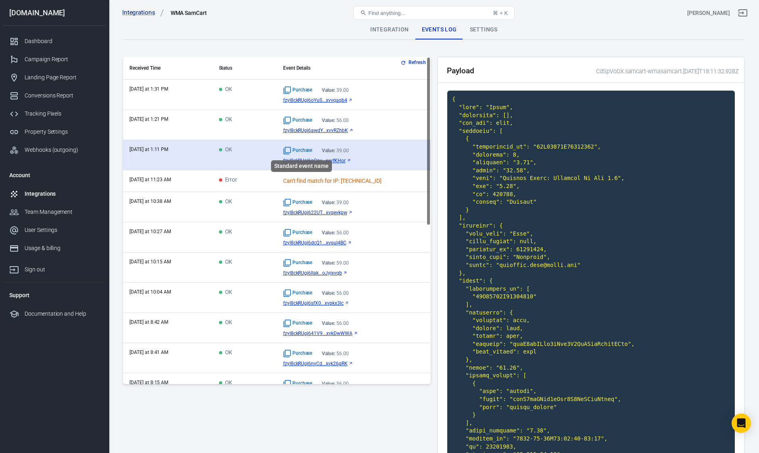
click at [291, 148] on icon "Standard event name" at bounding box center [287, 151] width 8 height 8
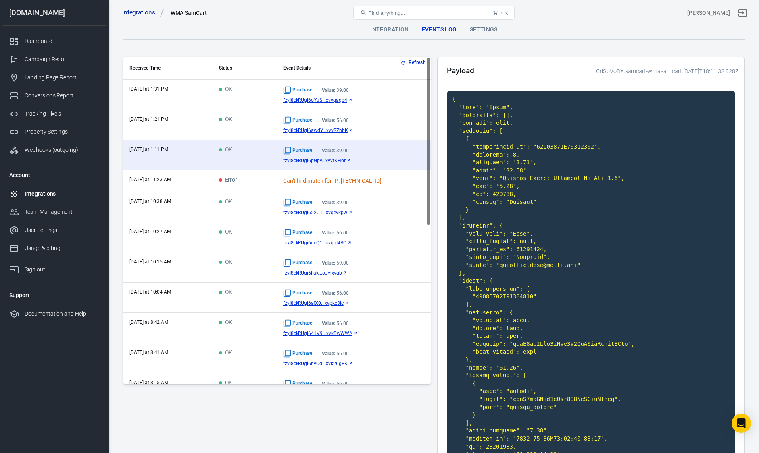
click at [390, 120] on div "Purchase Value: 56.00" at bounding box center [353, 120] width 141 height 8
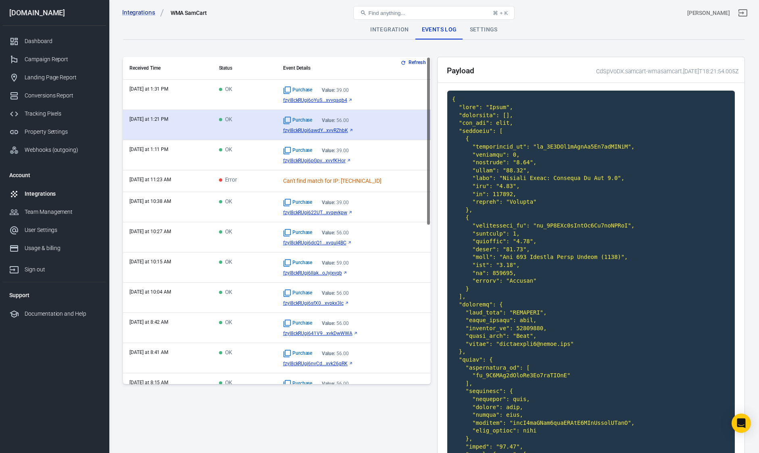
click at [333, 130] on span "fzyI8ckRUgi6awdY...xvvRZhbK" at bounding box center [315, 131] width 65 height 6
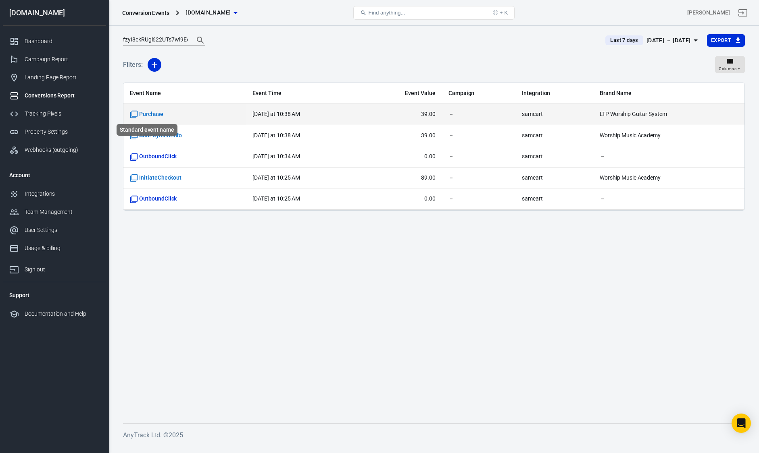
click at [136, 112] on icon "Standard event name" at bounding box center [134, 114] width 8 height 8
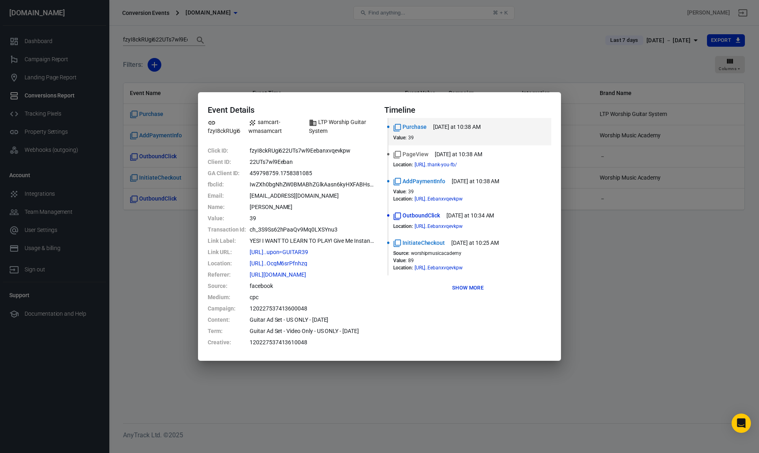
click at [316, 76] on div "Event Details fzyI8ckRUgi6 samcart-wmasamcart LTP Worship Guitar System Click I…" at bounding box center [379, 226] width 759 height 453
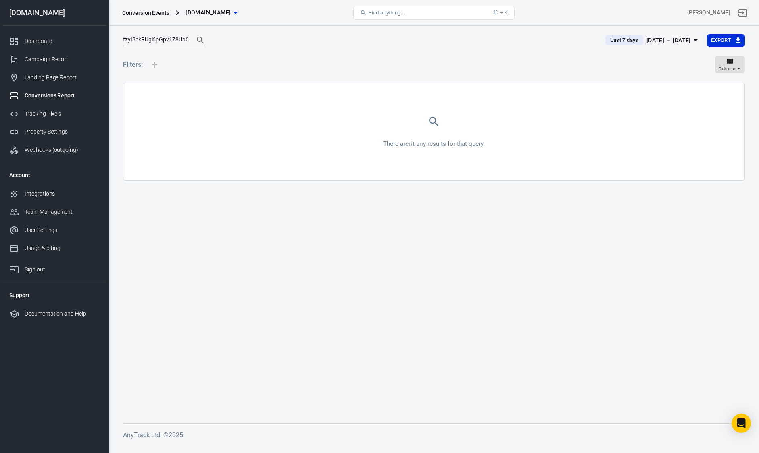
click at [420, 137] on div "There aren't any results for that query." at bounding box center [433, 132] width 621 height 98
click at [721, 62] on div "Columns" at bounding box center [729, 64] width 23 height 15
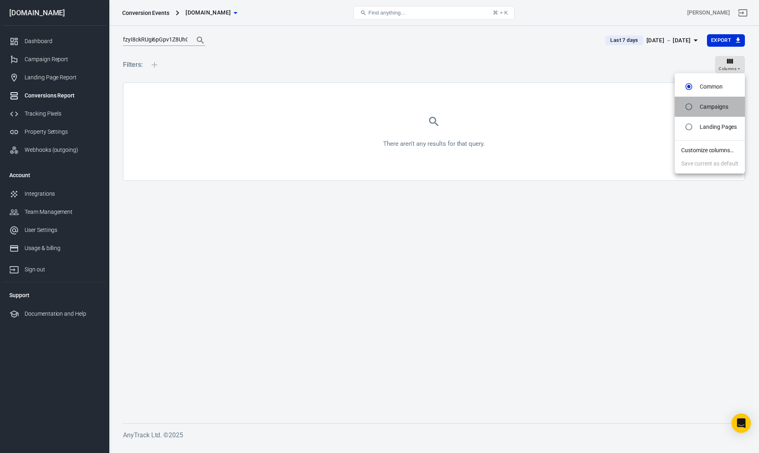
click at [703, 103] on p "Campaigns" at bounding box center [713, 107] width 29 height 8
radio input "false"
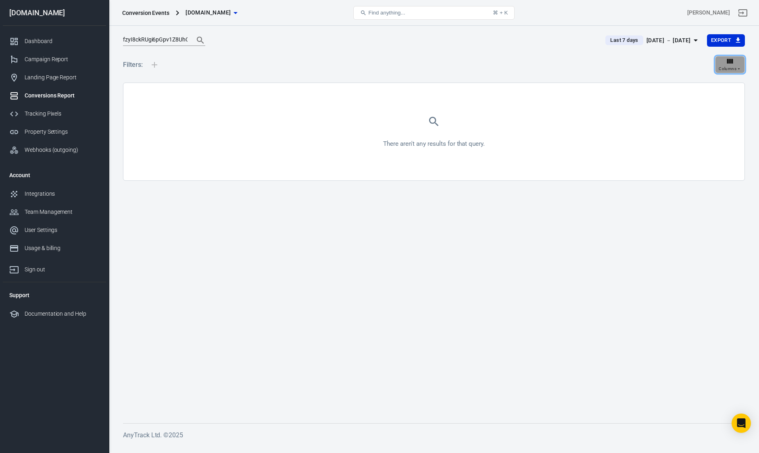
click at [728, 56] on button "Columns" at bounding box center [730, 65] width 30 height 18
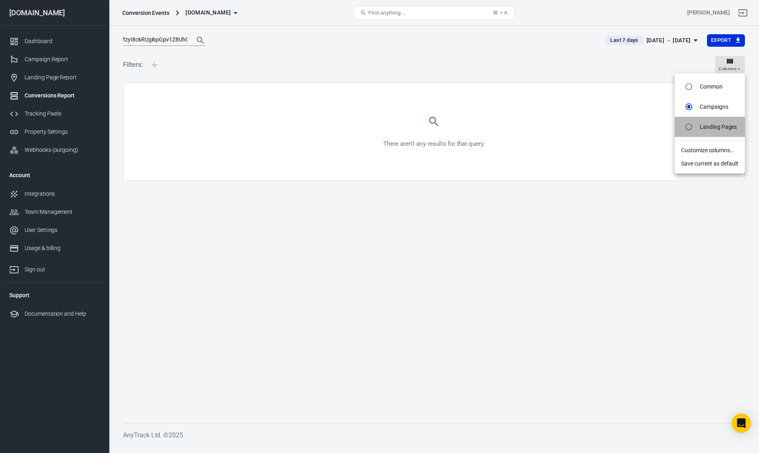
click at [703, 136] on li "Landing Pages" at bounding box center [709, 127] width 70 height 20
radio input "false"
radio input "true"
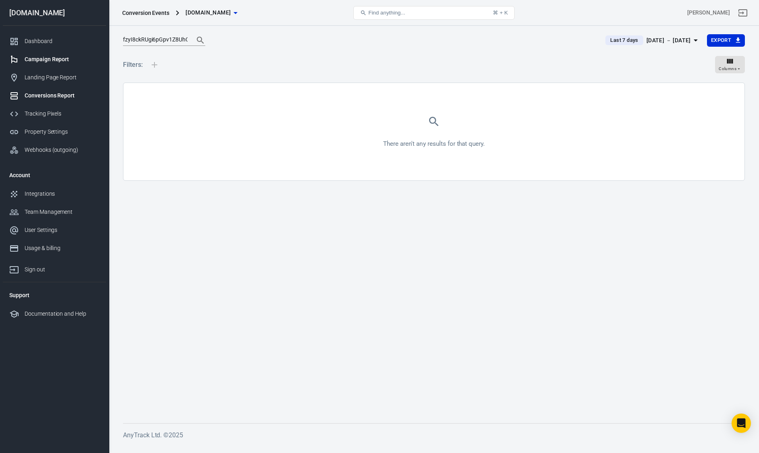
click at [48, 51] on link "Campaign Report" at bounding box center [54, 59] width 103 height 18
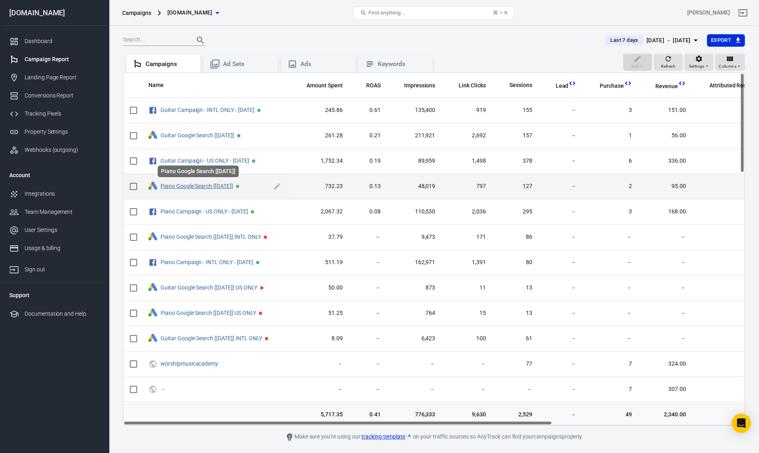
click at [219, 183] on link "Piano Google Search [[DATE]]" at bounding box center [196, 186] width 73 height 6
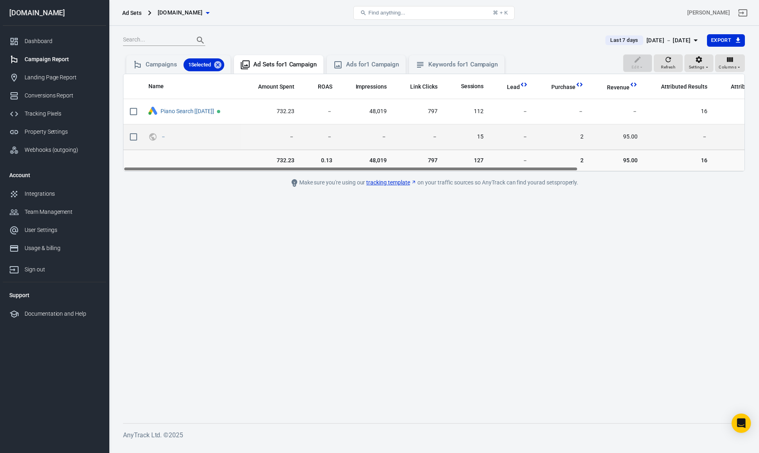
click at [580, 137] on span "2" at bounding box center [561, 137] width 43 height 8
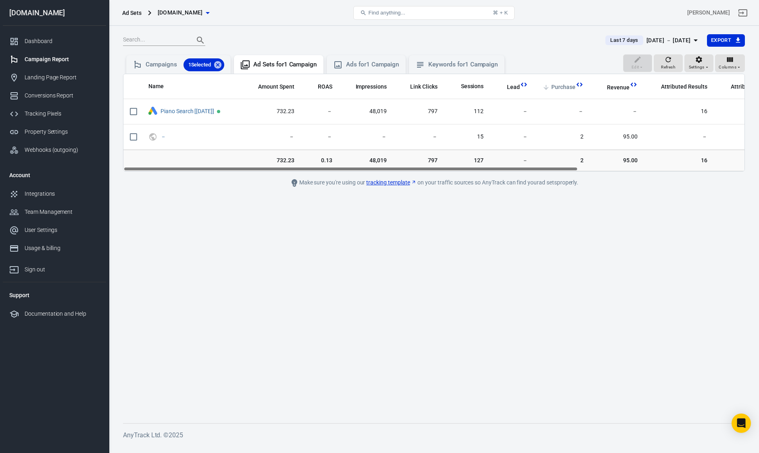
click at [562, 87] on span "Purchase" at bounding box center [563, 87] width 24 height 8
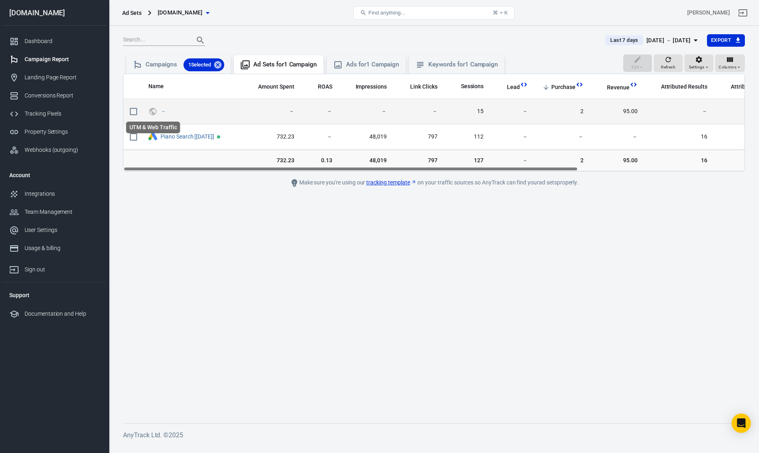
click at [154, 111] on icon "UTM & Web Traffic" at bounding box center [152, 112] width 9 height 10
click at [166, 111] on span "－" at bounding box center [163, 111] width 7 height 6
click at [164, 110] on link "－" at bounding box center [163, 111] width 6 height 6
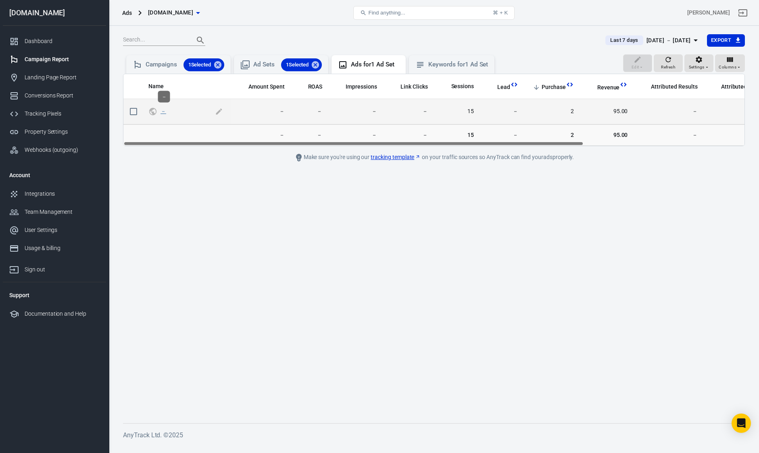
click at [163, 111] on link "－" at bounding box center [163, 111] width 6 height 6
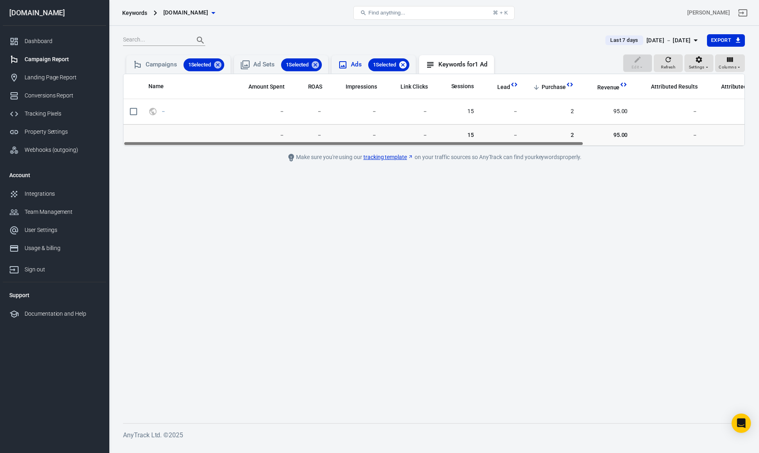
click at [406, 66] on icon at bounding box center [402, 64] width 7 height 7
click at [317, 64] on icon at bounding box center [315, 64] width 7 height 7
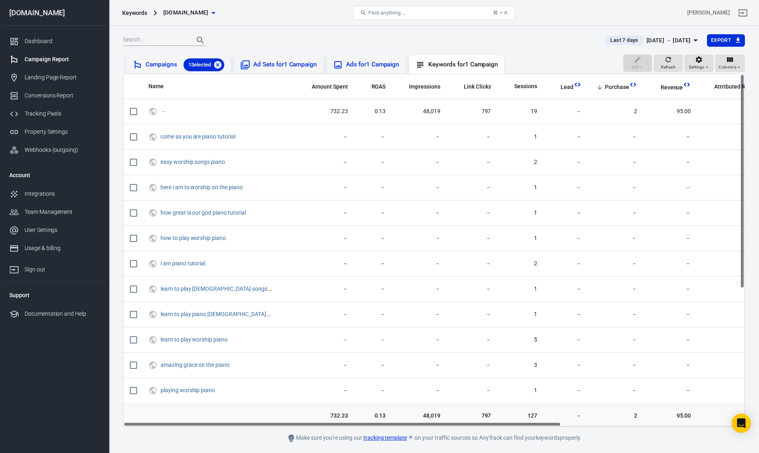
click at [216, 66] on icon at bounding box center [217, 64] width 7 height 7
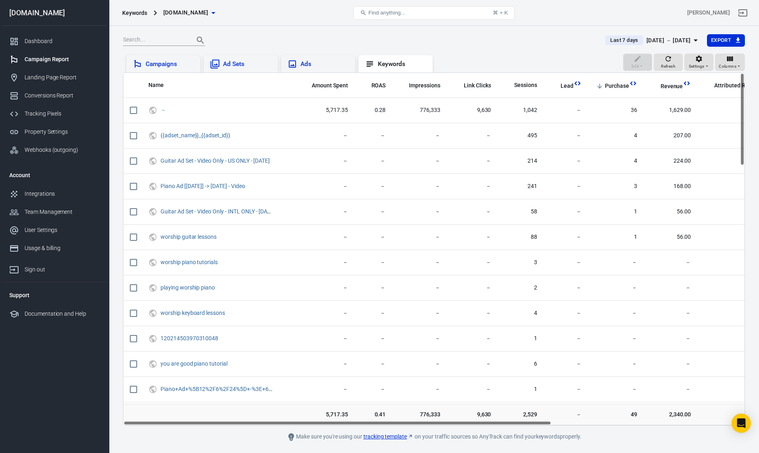
click at [170, 64] on div "Campaigns" at bounding box center [169, 64] width 48 height 8
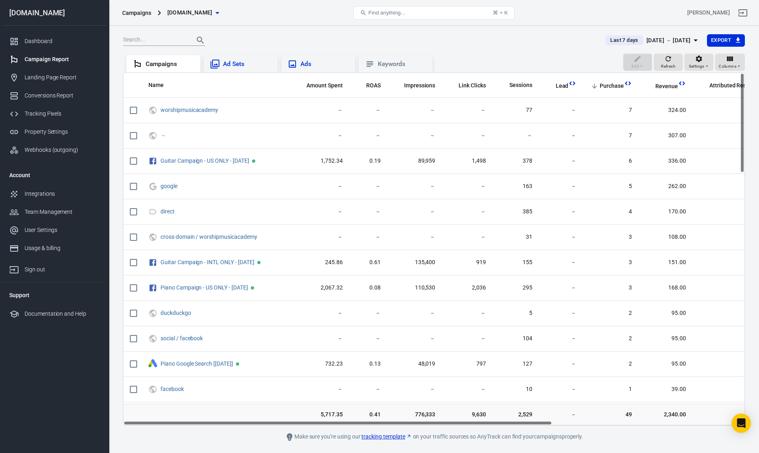
click at [694, 37] on icon "button" at bounding box center [695, 40] width 10 height 10
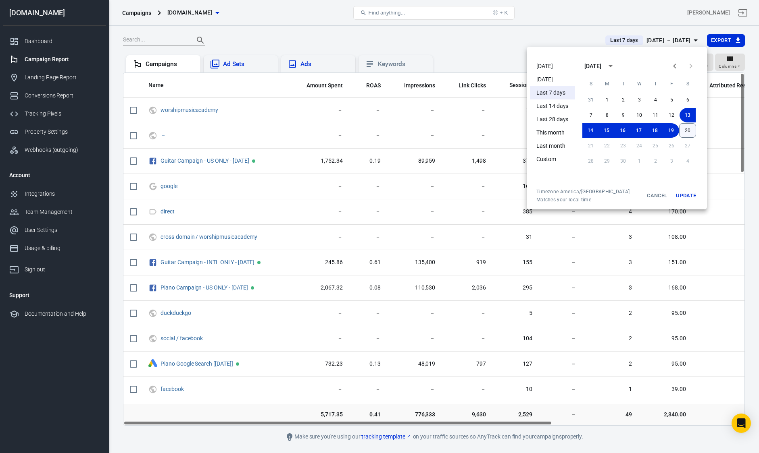
click at [684, 135] on button "20" at bounding box center [687, 130] width 17 height 15
click at [686, 125] on button "20" at bounding box center [687, 130] width 16 height 15
click at [689, 197] on button "Update" at bounding box center [686, 196] width 26 height 15
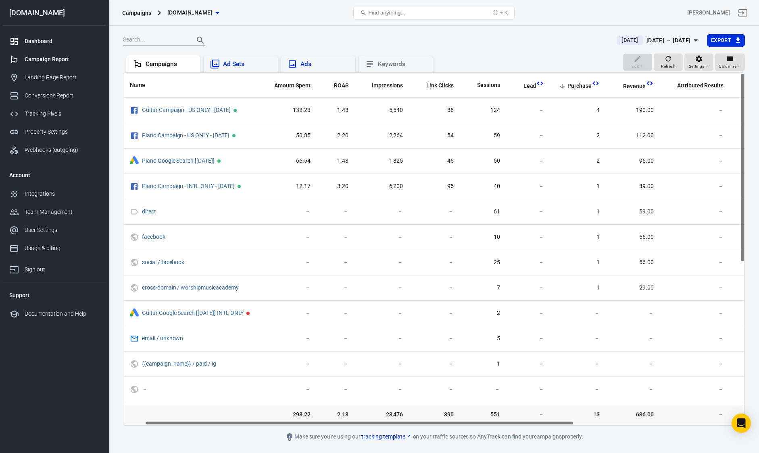
click at [53, 39] on div "Dashboard" at bounding box center [62, 41] width 75 height 8
